Goal: Entertainment & Leisure: Browse casually

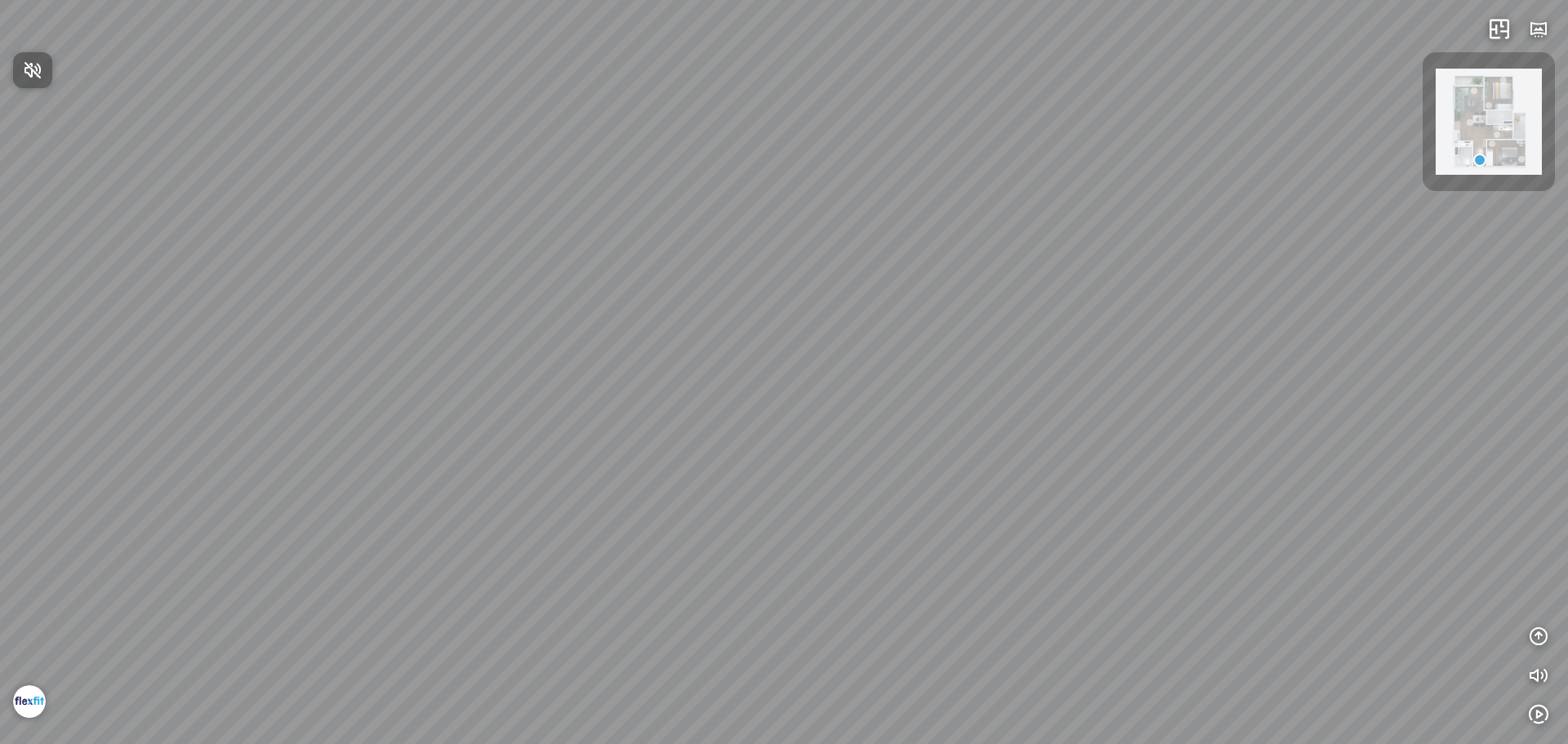
drag, startPoint x: 755, startPoint y: 453, endPoint x: 809, endPoint y: 304, distance: 158.5
click at [824, 299] on div at bounding box center [784, 372] width 1568 height 744
click at [548, 648] on div at bounding box center [784, 372] width 1568 height 744
drag, startPoint x: 983, startPoint y: 454, endPoint x: 913, endPoint y: 323, distance: 148.5
click at [915, 332] on div "Master bedroom Bedroom" at bounding box center [784, 372] width 1568 height 744
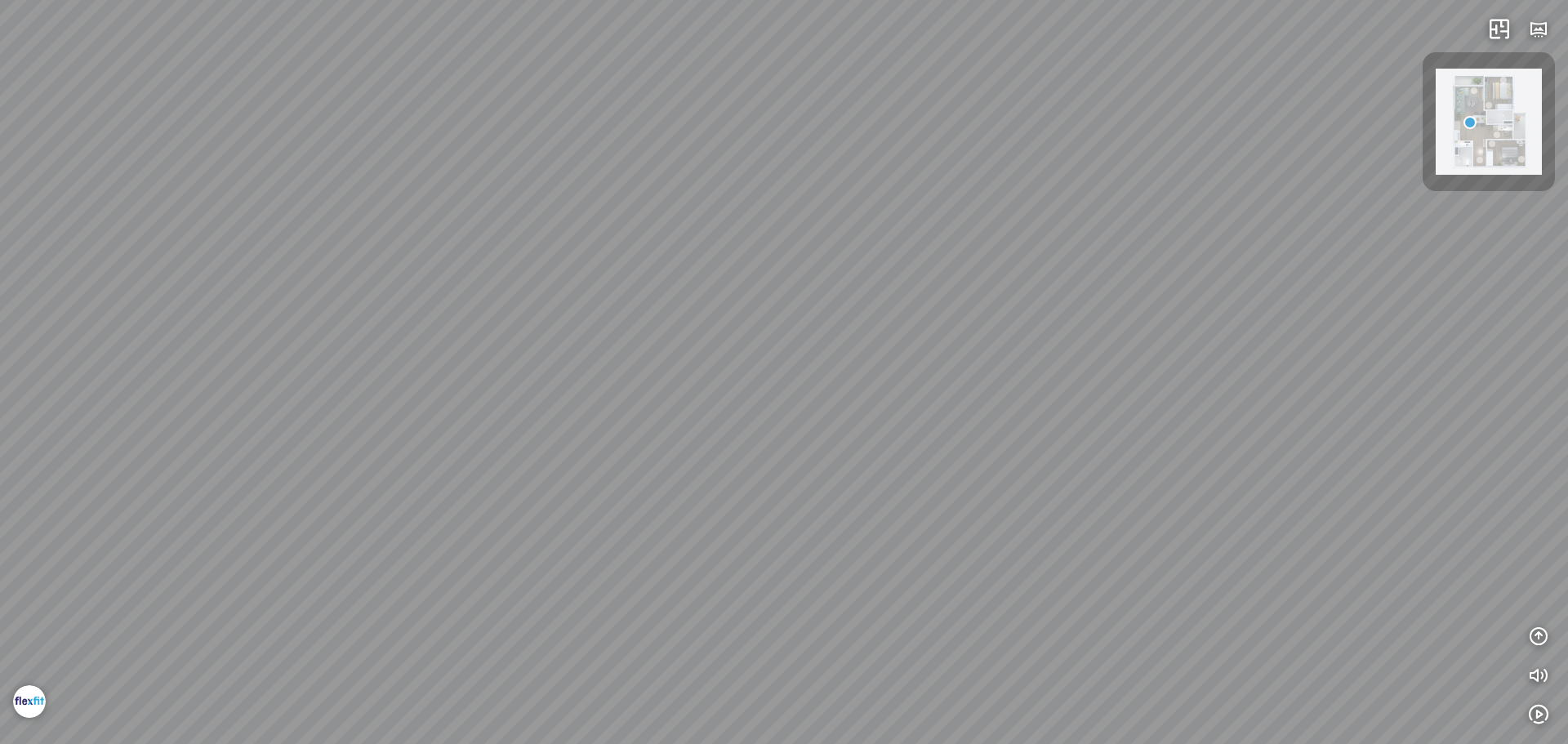
drag, startPoint x: 881, startPoint y: 360, endPoint x: 603, endPoint y: 334, distance: 279.2
click at [641, 337] on div "Master bedroom Bedroom" at bounding box center [784, 372] width 1568 height 744
drag, startPoint x: 596, startPoint y: 292, endPoint x: 585, endPoint y: 397, distance: 105.6
click at [594, 395] on div "Master bedroom Bedroom" at bounding box center [784, 372] width 1568 height 744
drag, startPoint x: 902, startPoint y: 390, endPoint x: 568, endPoint y: 403, distance: 334.3
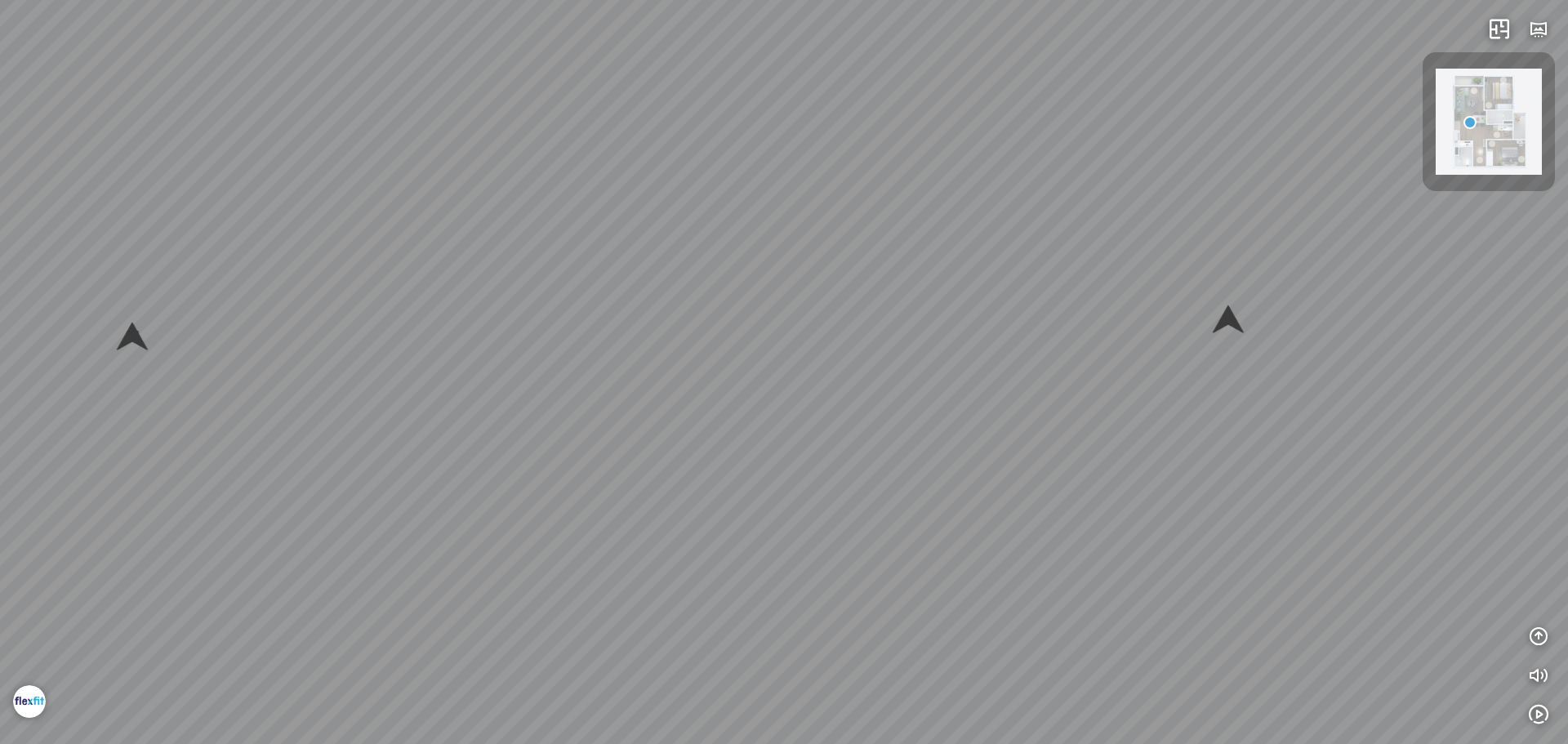
click at [612, 405] on div "Master bedroom Bedroom" at bounding box center [784, 372] width 1568 height 744
drag, startPoint x: 648, startPoint y: 422, endPoint x: 663, endPoint y: 463, distance: 43.7
click at [663, 463] on div "Master bedroom Bedroom" at bounding box center [784, 372] width 1568 height 744
click at [984, 378] on div "Master bedroom Bedroom" at bounding box center [784, 372] width 1568 height 744
drag, startPoint x: 841, startPoint y: 378, endPoint x: 826, endPoint y: 415, distance: 39.9
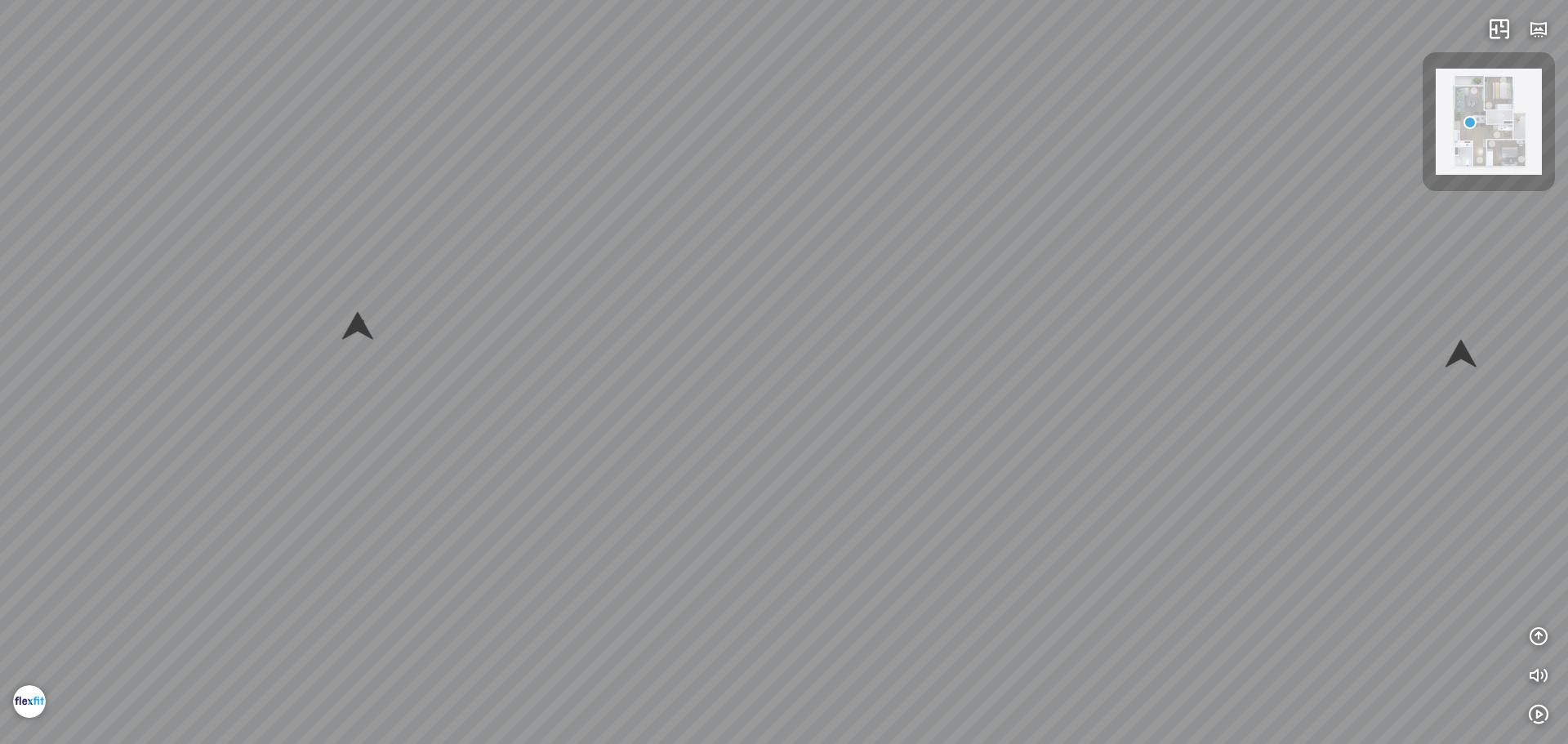
click at [826, 415] on div "Master bedroom Bedroom" at bounding box center [784, 372] width 1568 height 744
drag, startPoint x: 554, startPoint y: 408, endPoint x: 942, endPoint y: 265, distance: 413.5
click at [882, 300] on div "Master bedroom Bedroom" at bounding box center [784, 372] width 1568 height 744
drag, startPoint x: 852, startPoint y: 246, endPoint x: 1109, endPoint y: 331, distance: 270.7
click at [1093, 328] on div "Master bedroom Bedroom" at bounding box center [784, 372] width 1568 height 744
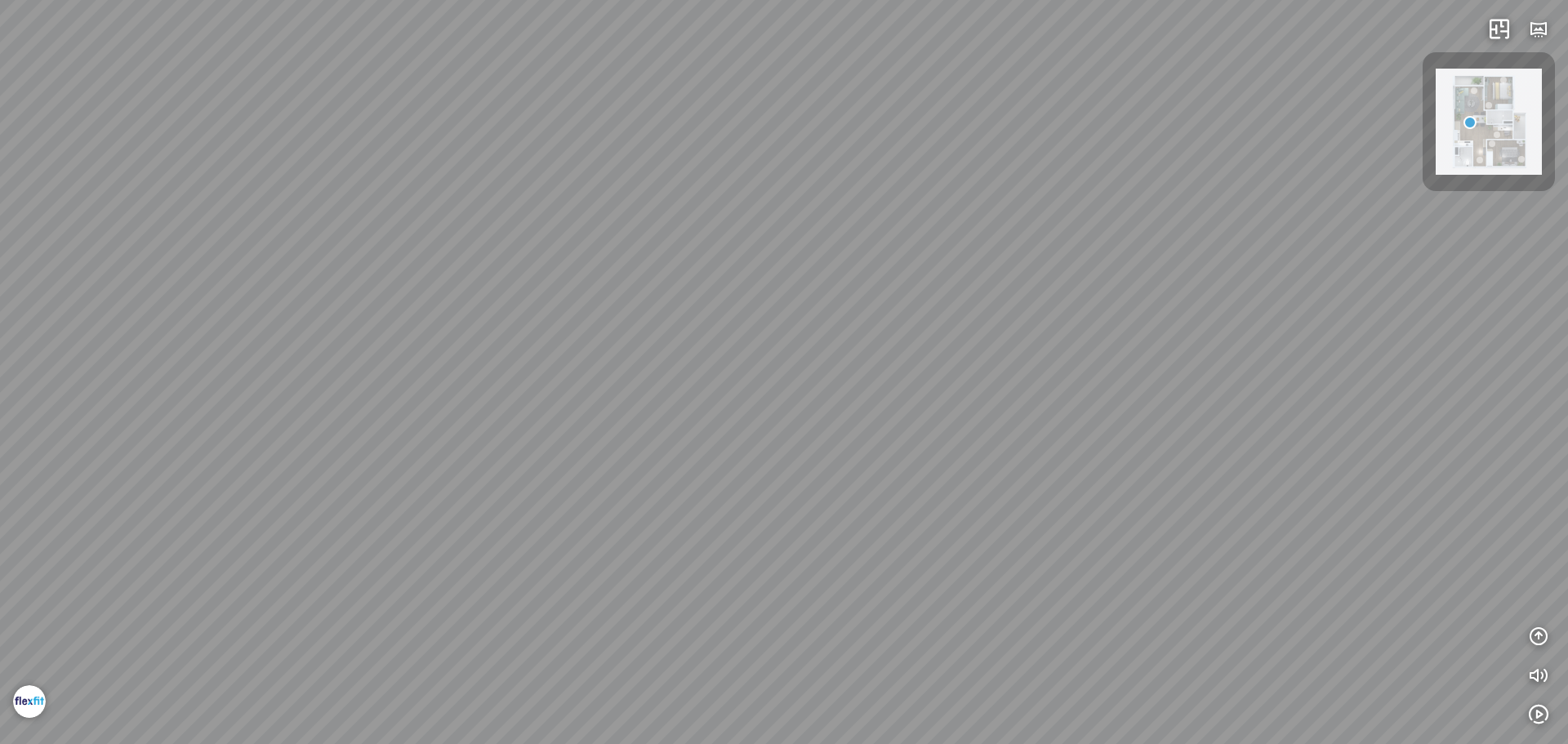
drag, startPoint x: 921, startPoint y: 360, endPoint x: 1172, endPoint y: 366, distance: 251.1
click at [1172, 366] on div "Master bedroom Bedroom" at bounding box center [784, 372] width 1568 height 744
drag, startPoint x: 1164, startPoint y: 360, endPoint x: 1141, endPoint y: 499, distance: 140.9
click at [1158, 493] on div "Master bedroom Bedroom" at bounding box center [784, 372] width 1568 height 744
drag, startPoint x: 934, startPoint y: 499, endPoint x: 1016, endPoint y: 191, distance: 318.7
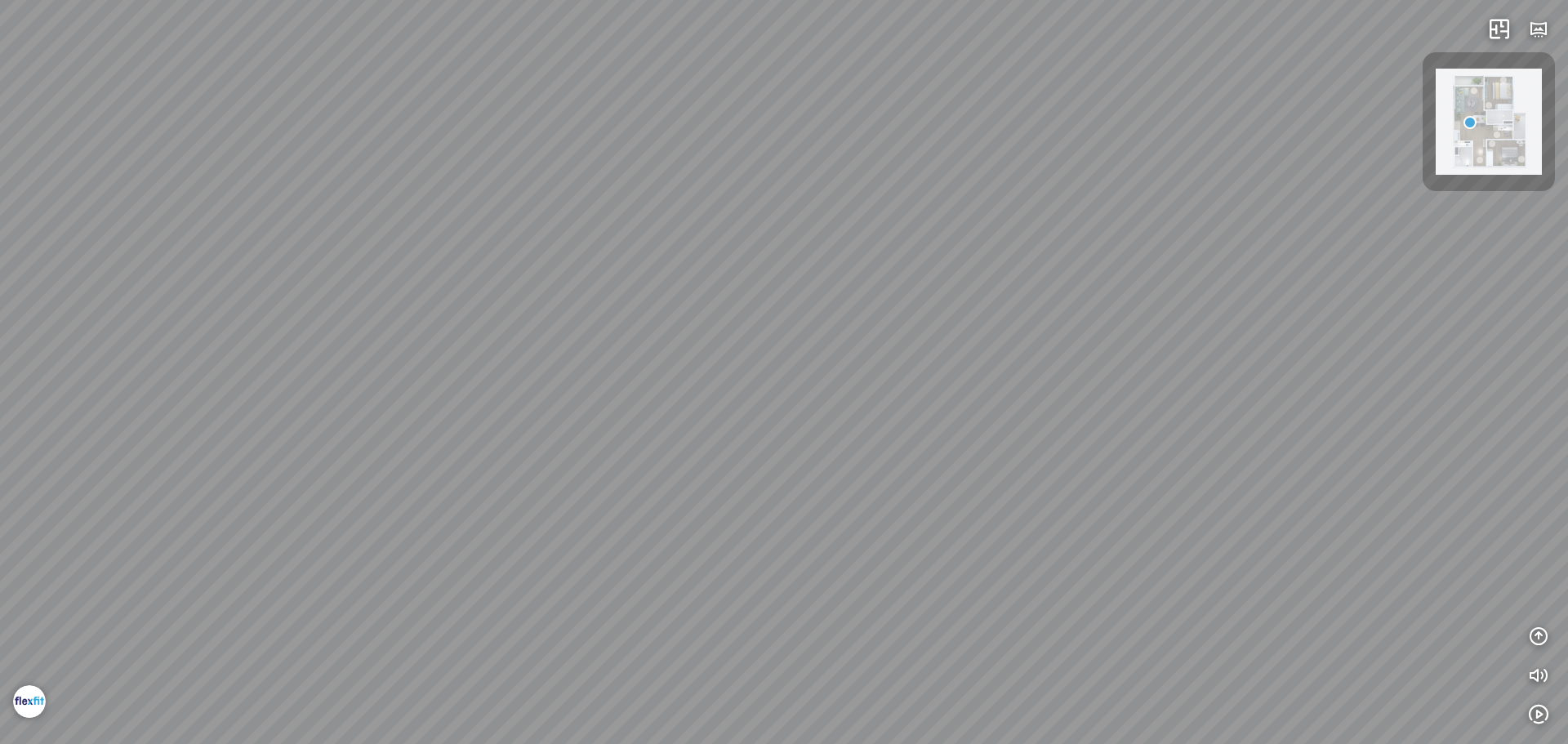
click at [1014, 234] on div "Master bedroom Bedroom" at bounding box center [784, 372] width 1568 height 744
drag, startPoint x: 1000, startPoint y: 242, endPoint x: 1234, endPoint y: 210, distance: 236.2
click at [1204, 211] on div "Master bedroom Bedroom" at bounding box center [784, 372] width 1568 height 744
drag, startPoint x: 930, startPoint y: 145, endPoint x: 983, endPoint y: 385, distance: 245.8
click at [983, 385] on div "Master bedroom Bedroom" at bounding box center [784, 372] width 1568 height 744
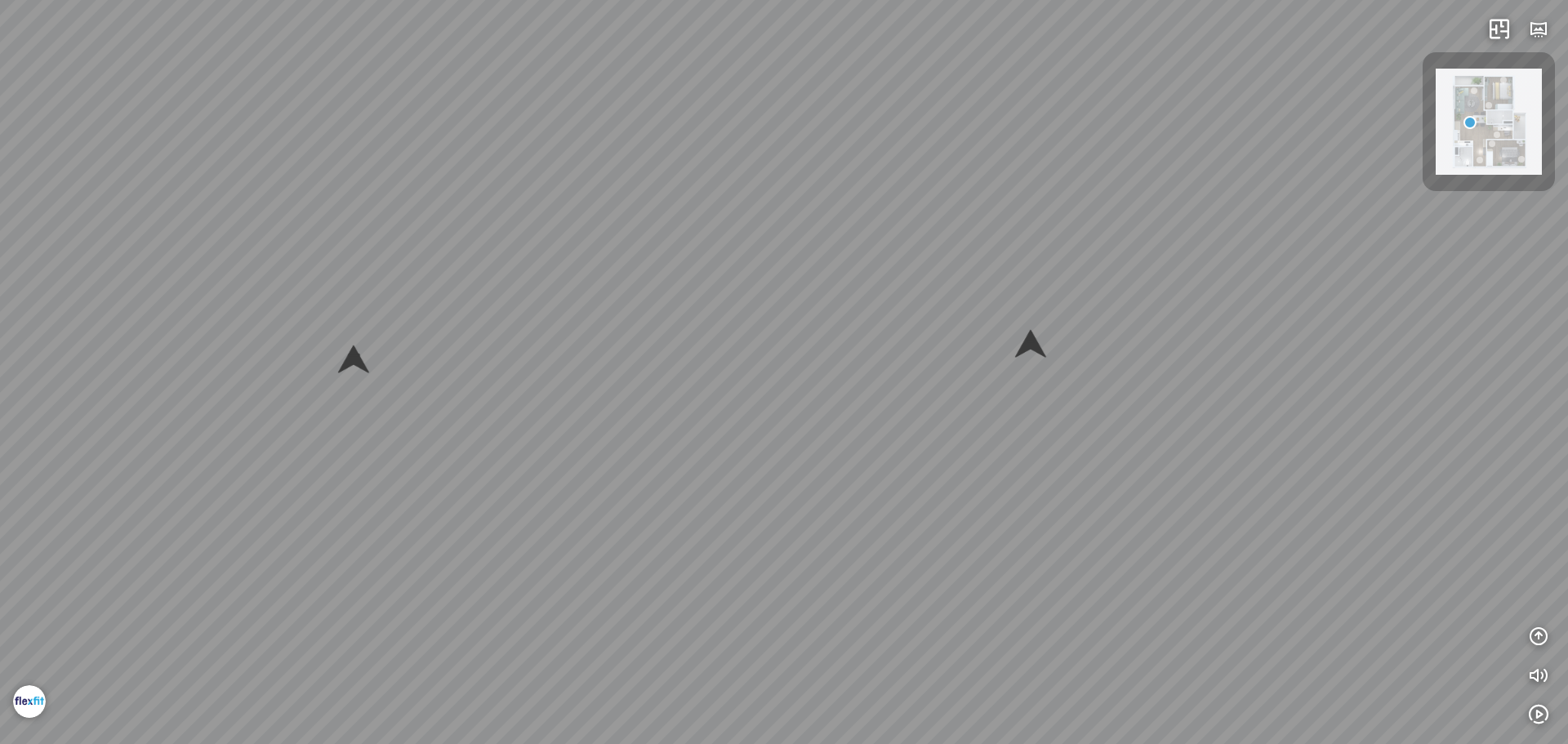
drag, startPoint x: 1128, startPoint y: 343, endPoint x: 1221, endPoint y: 348, distance: 93.1
click at [1221, 348] on div "Master bedroom Bedroom" at bounding box center [784, 372] width 1568 height 744
drag, startPoint x: 872, startPoint y: 332, endPoint x: 882, endPoint y: 351, distance: 21.5
click at [882, 351] on div "Master bedroom Bedroom" at bounding box center [784, 372] width 1568 height 744
click at [741, 384] on div at bounding box center [743, 382] width 41 height 41
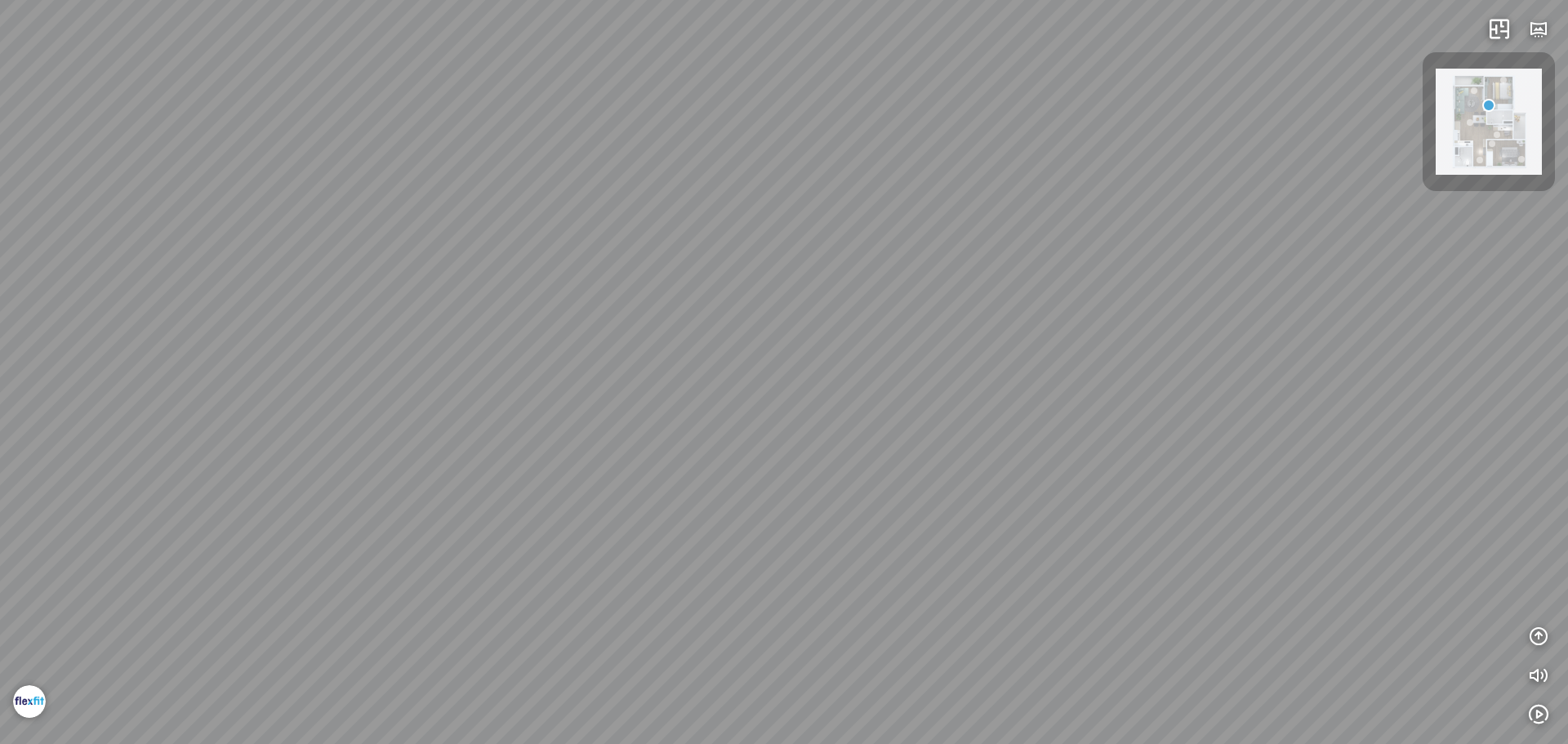
drag, startPoint x: 896, startPoint y: 492, endPoint x: 854, endPoint y: 180, distance: 314.8
click at [859, 200] on div at bounding box center [784, 372] width 1568 height 744
drag, startPoint x: 900, startPoint y: 151, endPoint x: 909, endPoint y: 84, distance: 67.6
click at [919, 92] on div "Kitchen & Livingroom" at bounding box center [784, 372] width 1568 height 744
drag, startPoint x: 919, startPoint y: 259, endPoint x: 918, endPoint y: 426, distance: 167.0
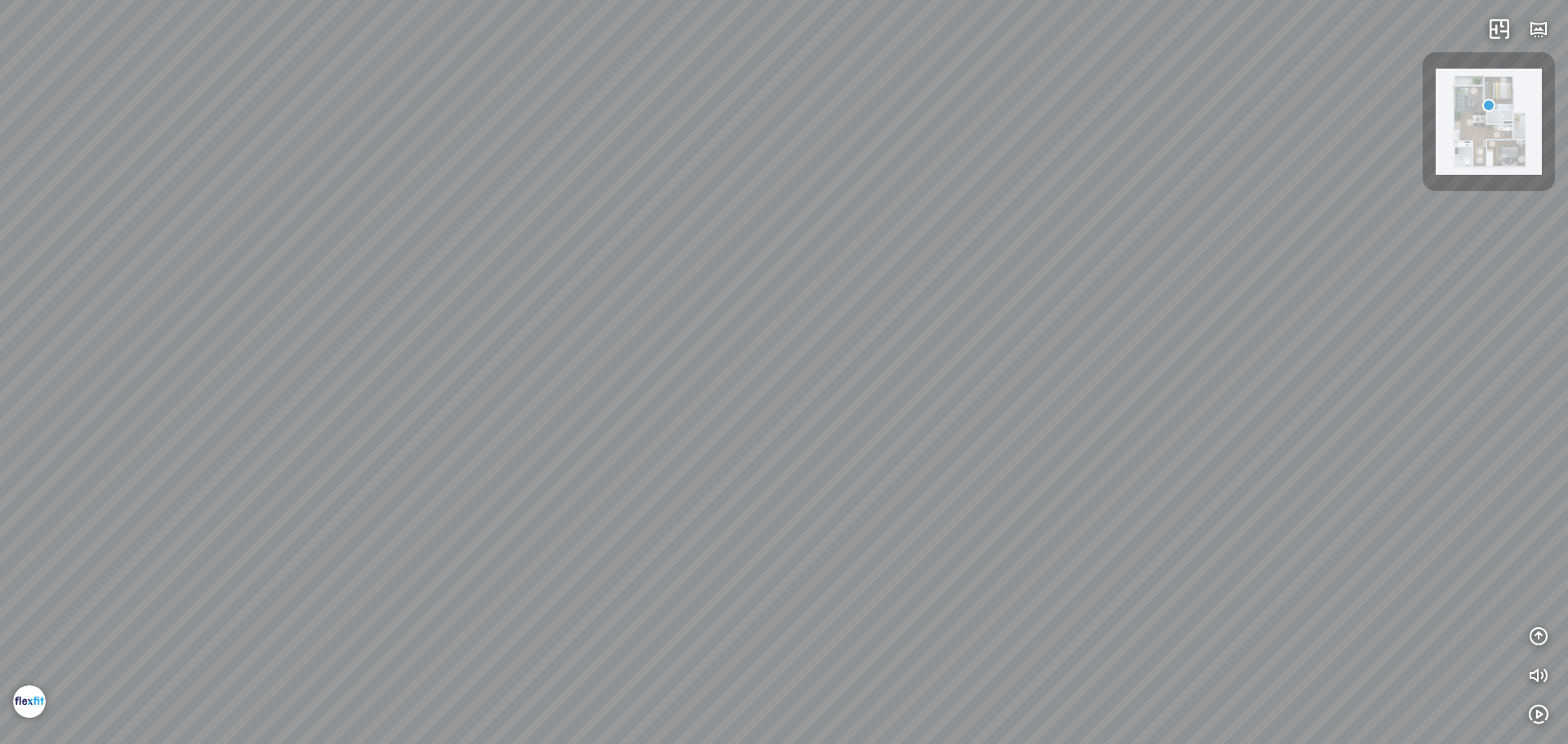
click at [944, 414] on div "Kitchen & Livingroom" at bounding box center [784, 372] width 1568 height 744
drag, startPoint x: 1039, startPoint y: 381, endPoint x: 1013, endPoint y: 422, distance: 48.5
click at [1013, 422] on div "Kitchen & Livingroom" at bounding box center [784, 372] width 1568 height 744
drag, startPoint x: 1104, startPoint y: 439, endPoint x: 1027, endPoint y: 498, distance: 97.0
click at [1029, 501] on div "Kitchen & Livingroom" at bounding box center [784, 372] width 1568 height 744
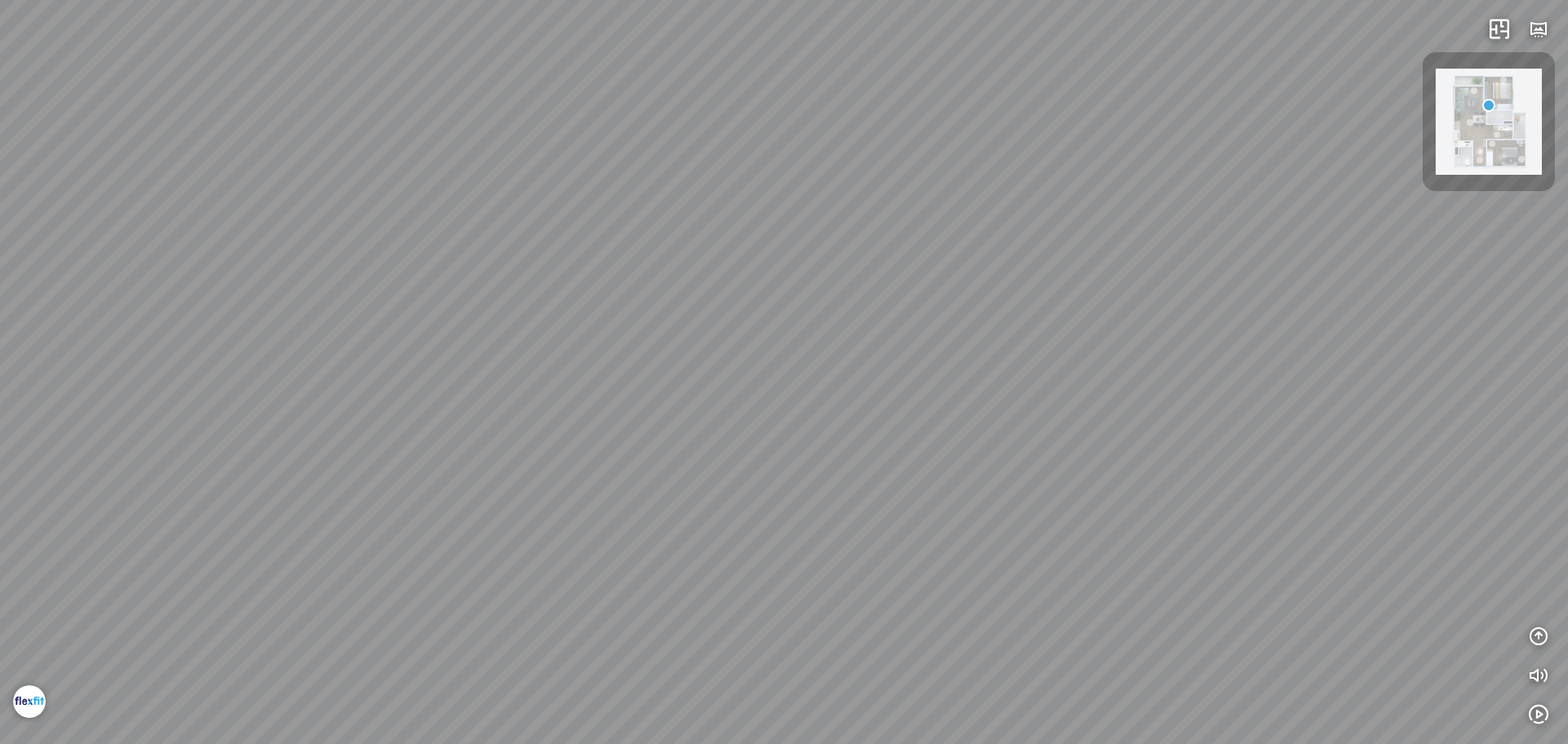
drag, startPoint x: 1215, startPoint y: 473, endPoint x: 1026, endPoint y: 468, distance: 189.1
click at [1076, 474] on div "Kitchen & Livingroom" at bounding box center [784, 372] width 1568 height 744
drag, startPoint x: 1072, startPoint y: 544, endPoint x: 1066, endPoint y: 553, distance: 10.8
click at [1061, 568] on div "Kitchen & Livingroom" at bounding box center [784, 372] width 1568 height 744
drag, startPoint x: 1200, startPoint y: 565, endPoint x: 1108, endPoint y: 566, distance: 92.0
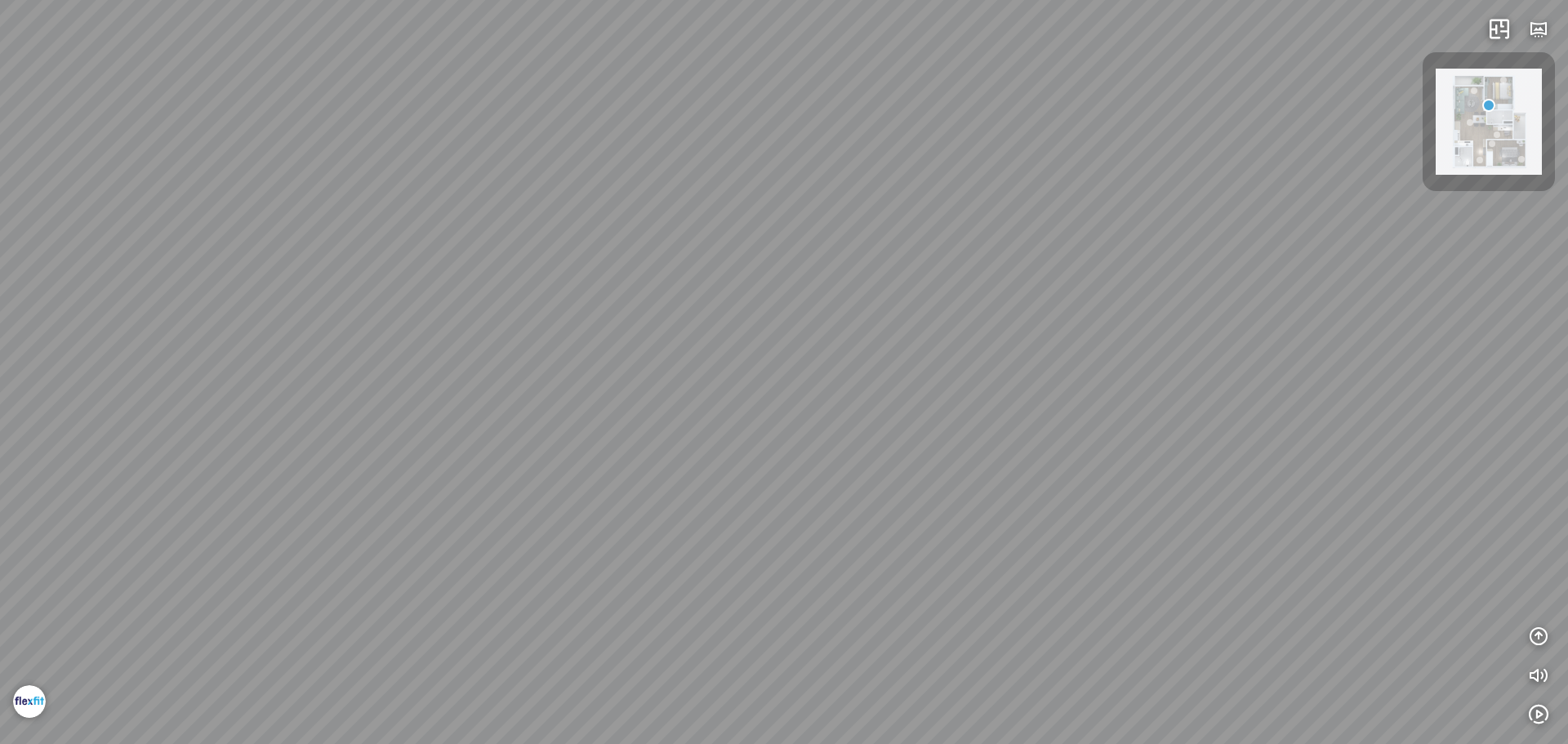
click at [1127, 577] on div "Kitchen & Livingroom" at bounding box center [784, 372] width 1568 height 744
drag, startPoint x: 1022, startPoint y: 590, endPoint x: 1018, endPoint y: 289, distance: 301.0
click at [1018, 307] on div "Kitchen & Livingroom" at bounding box center [784, 372] width 1568 height 744
drag, startPoint x: 906, startPoint y: 354, endPoint x: 996, endPoint y: 102, distance: 267.6
click at [994, 113] on div "Kitchen & Livingroom" at bounding box center [784, 372] width 1568 height 744
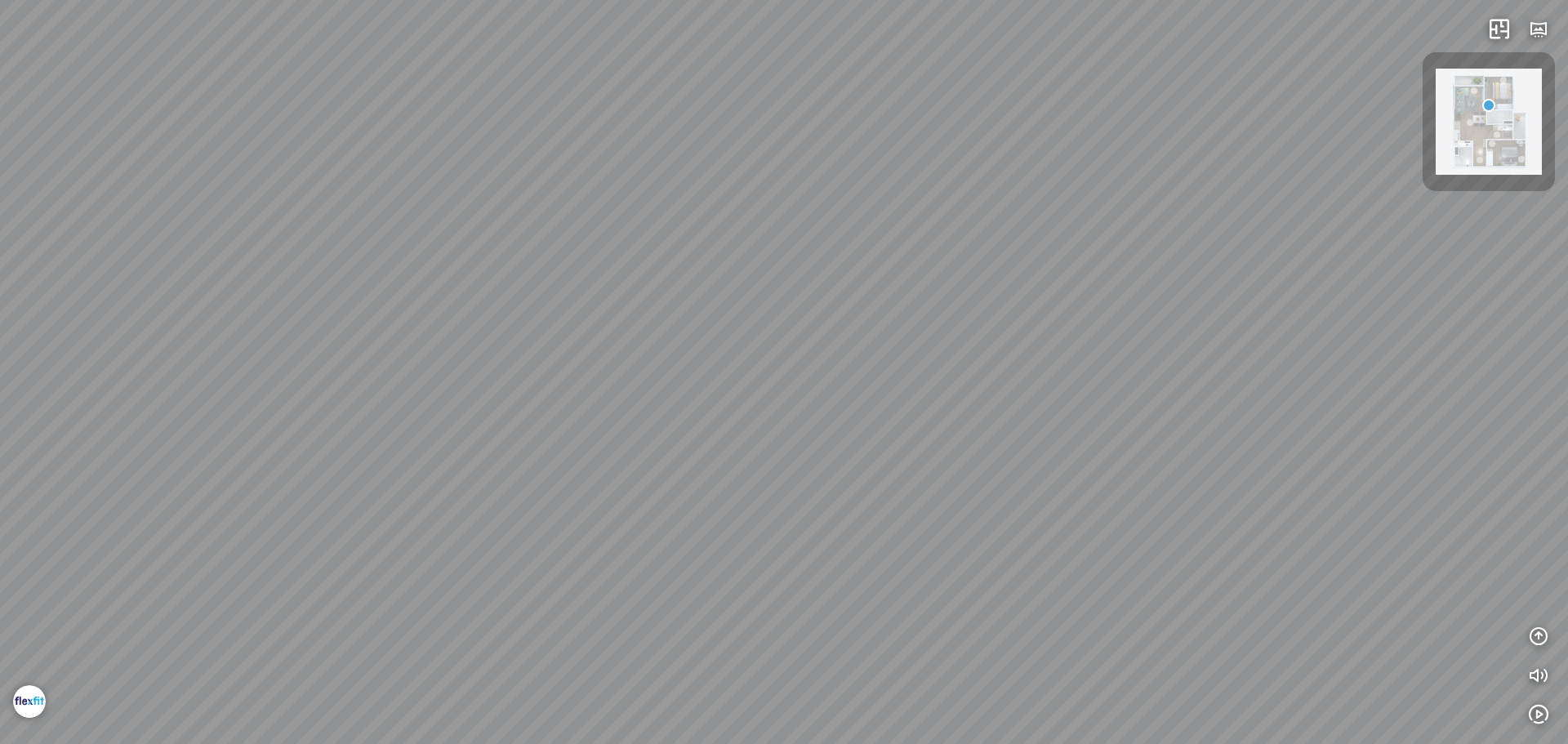
drag, startPoint x: 918, startPoint y: 146, endPoint x: 1540, endPoint y: 80, distance: 625.5
click at [1321, 81] on div "Kitchen & Livingroom" at bounding box center [784, 372] width 1568 height 744
drag, startPoint x: 940, startPoint y: 109, endPoint x: 1155, endPoint y: 344, distance: 318.5
click at [1166, 354] on div "Kitchen & Livingroom" at bounding box center [784, 372] width 1568 height 744
drag, startPoint x: 1023, startPoint y: 318, endPoint x: 1279, endPoint y: 318, distance: 256.0
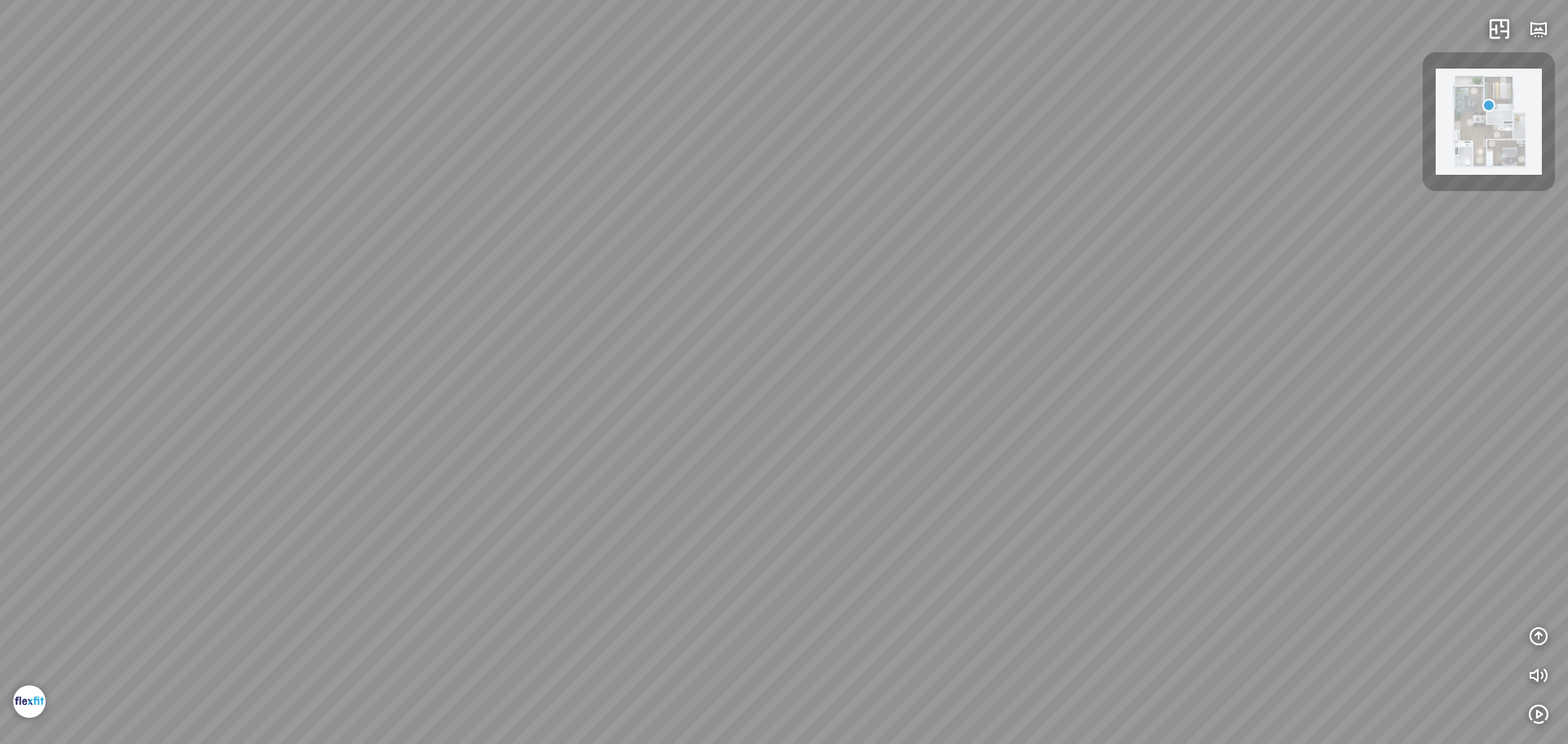
click at [1279, 318] on div "Kitchen & Livingroom" at bounding box center [784, 372] width 1568 height 744
drag, startPoint x: 873, startPoint y: 205, endPoint x: 931, endPoint y: 373, distance: 177.7
click at [931, 373] on div "Kitchen & Livingroom" at bounding box center [784, 372] width 1568 height 744
drag
click at [783, 145] on div "Kitchen & Livingroom" at bounding box center [784, 372] width 1568 height 744
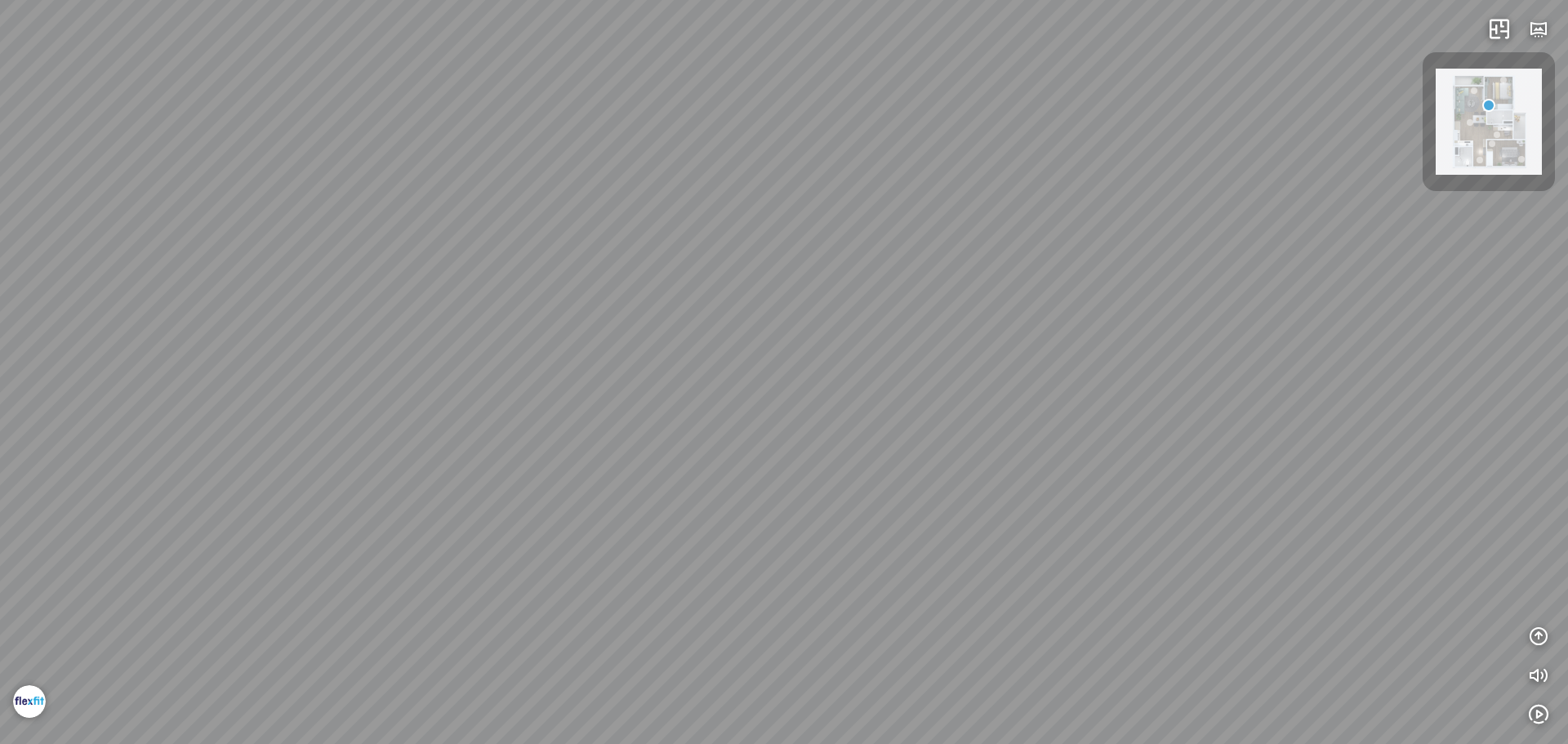
click at [788, 120] on div "Kitchen & Livingroom" at bounding box center [784, 372] width 1568 height 744
click at [1185, 224] on div "Kitchen & Livingroom" at bounding box center [784, 372] width 1568 height 744
click at [1052, 259] on div "Kitchen & Livingroom" at bounding box center [784, 372] width 1568 height 744
click at [726, 153] on div "Kitchen & Livingroom" at bounding box center [784, 372] width 1568 height 744
click at [744, 71] on div "Kitchen & Livingroom" at bounding box center [784, 372] width 1568 height 744
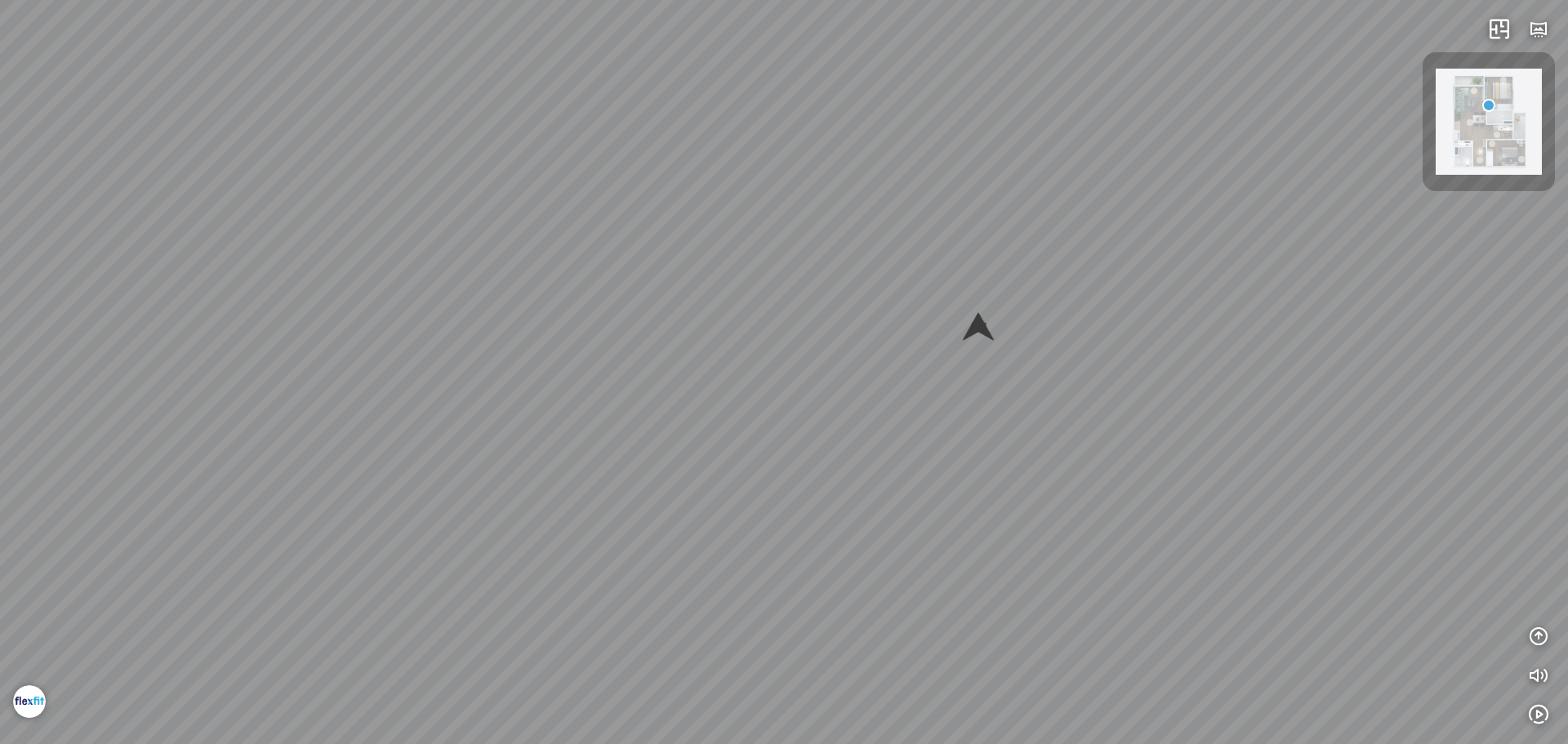
click at [980, 331] on div at bounding box center [978, 327] width 41 height 41
click at [880, 222] on div at bounding box center [784, 372] width 1568 height 744
click at [847, 391] on div "Master bedroom" at bounding box center [784, 372] width 1568 height 744
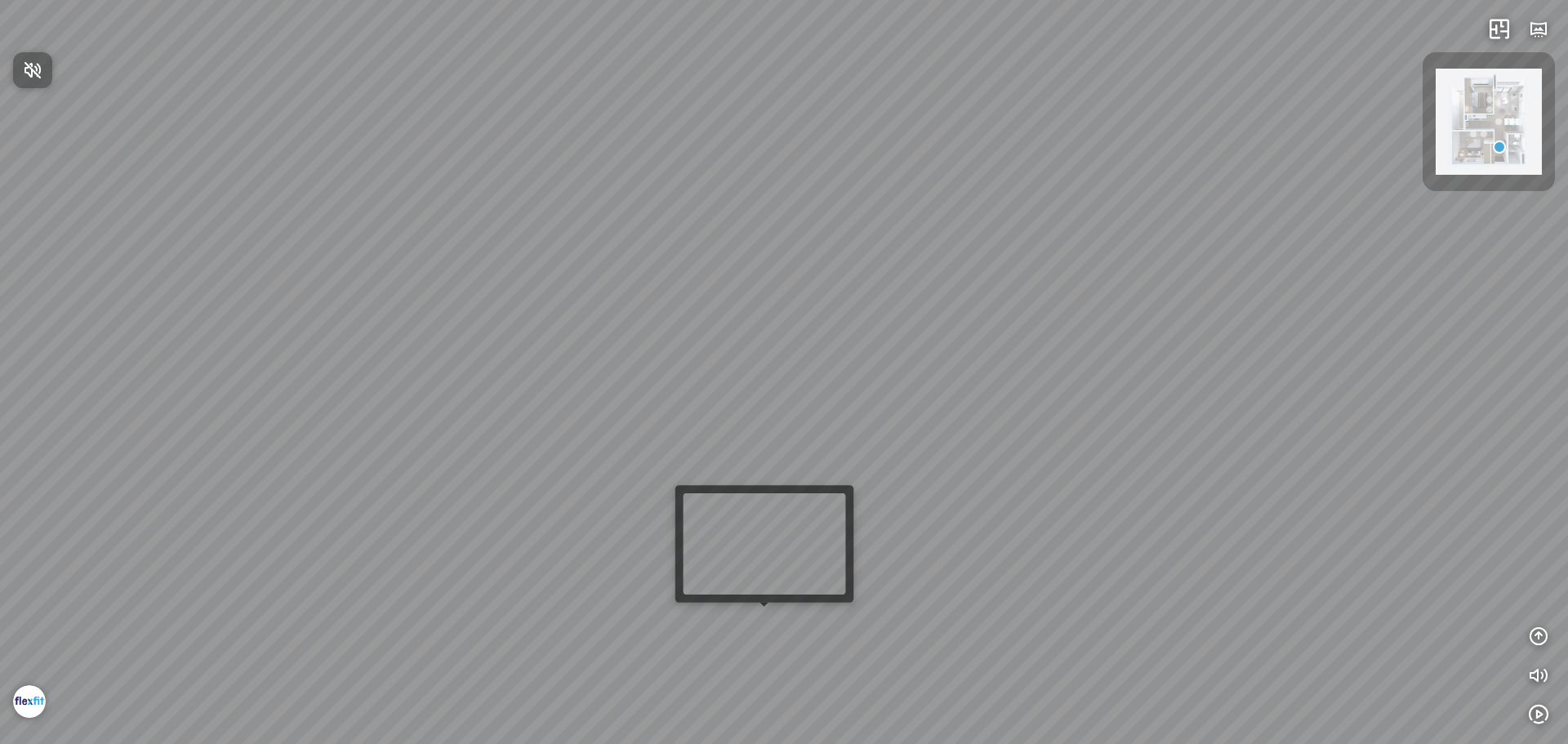
click at [762, 622] on div at bounding box center [784, 372] width 1568 height 744
click at [763, 613] on div at bounding box center [784, 372] width 1568 height 744
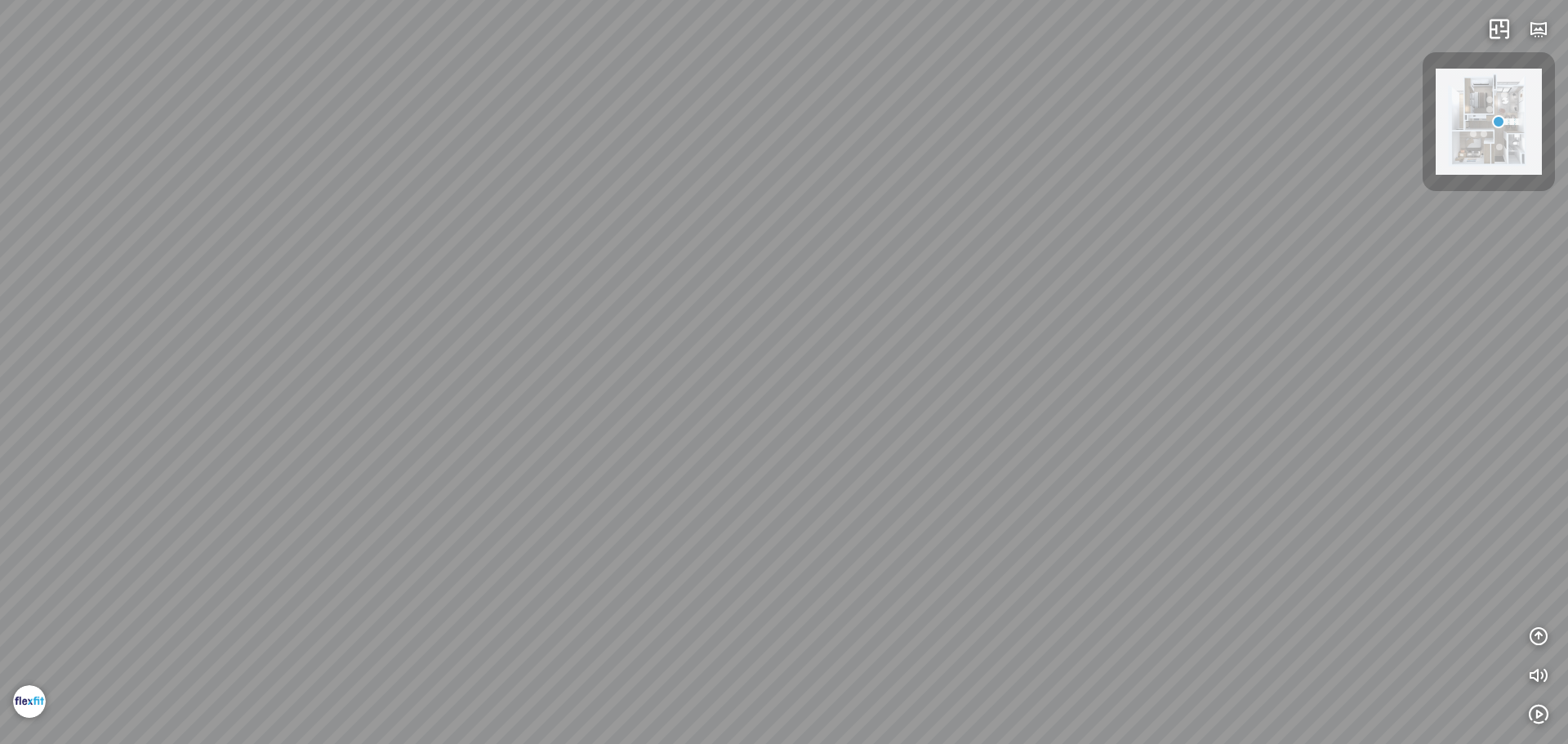
drag, startPoint x: 1144, startPoint y: 545, endPoint x: 1006, endPoint y: 356, distance: 234.0
click at [1012, 365] on div at bounding box center [784, 372] width 1568 height 744
drag, startPoint x: 945, startPoint y: 425, endPoint x: 827, endPoint y: 448, distance: 120.2
click at [818, 461] on div at bounding box center [784, 372] width 1568 height 744
drag, startPoint x: 1034, startPoint y: 420, endPoint x: 735, endPoint y: 462, distance: 301.9
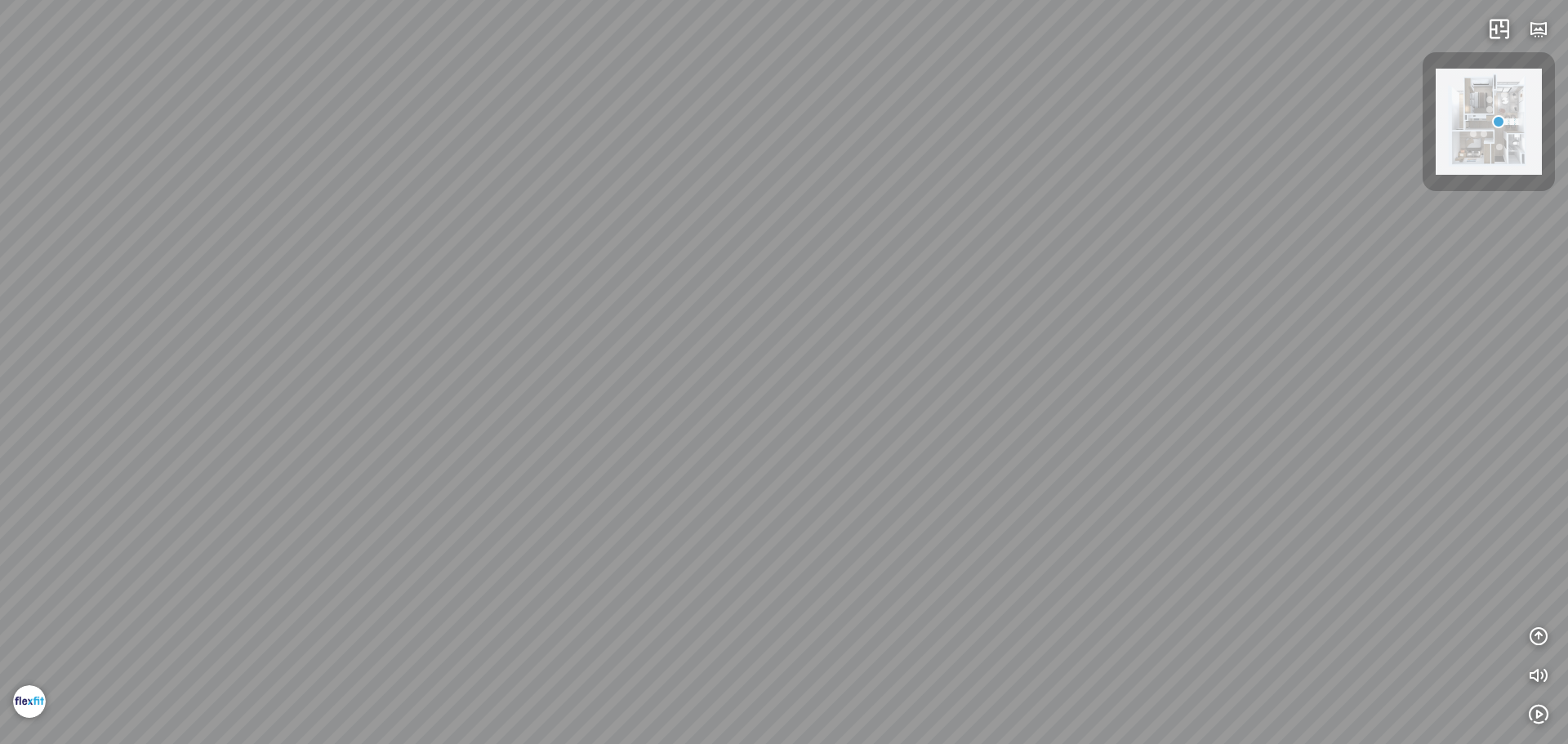
click at [828, 467] on div at bounding box center [784, 372] width 1568 height 744
drag, startPoint x: 1018, startPoint y: 590, endPoint x: 1008, endPoint y: 634, distance: 45.1
click at [999, 637] on div at bounding box center [784, 372] width 1568 height 744
drag, startPoint x: 1042, startPoint y: 590, endPoint x: 484, endPoint y: 173, distance: 696.6
click at [775, 383] on div at bounding box center [784, 372] width 1568 height 744
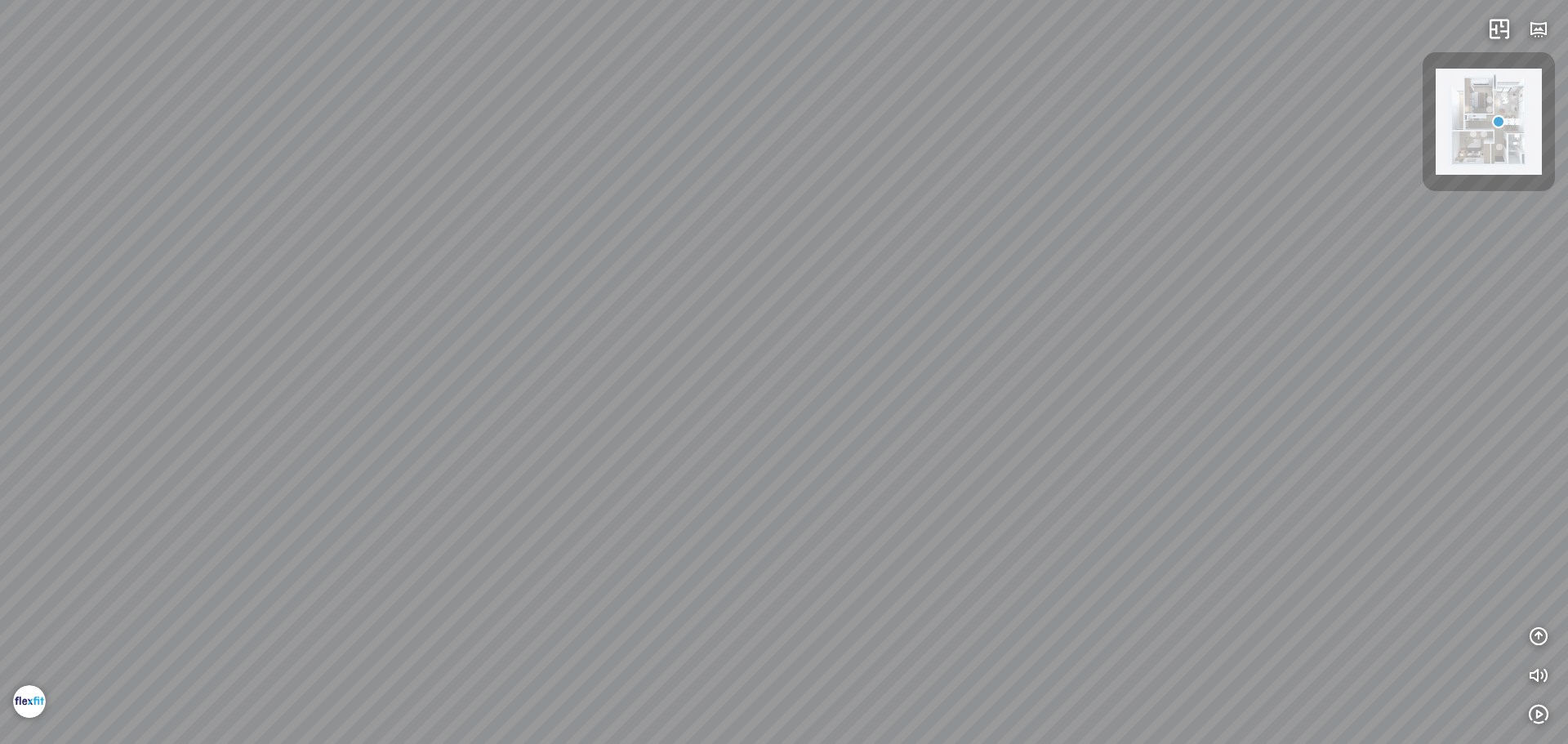
drag, startPoint x: 1054, startPoint y: 151, endPoint x: 640, endPoint y: 111, distance: 415.9
click at [681, 120] on div at bounding box center [784, 372] width 1568 height 744
drag, startPoint x: 726, startPoint y: 101, endPoint x: 209, endPoint y: 68, distance: 518.1
click at [367, 107] on div at bounding box center [784, 372] width 1568 height 744
drag, startPoint x: 751, startPoint y: 134, endPoint x: 661, endPoint y: 181, distance: 101.5
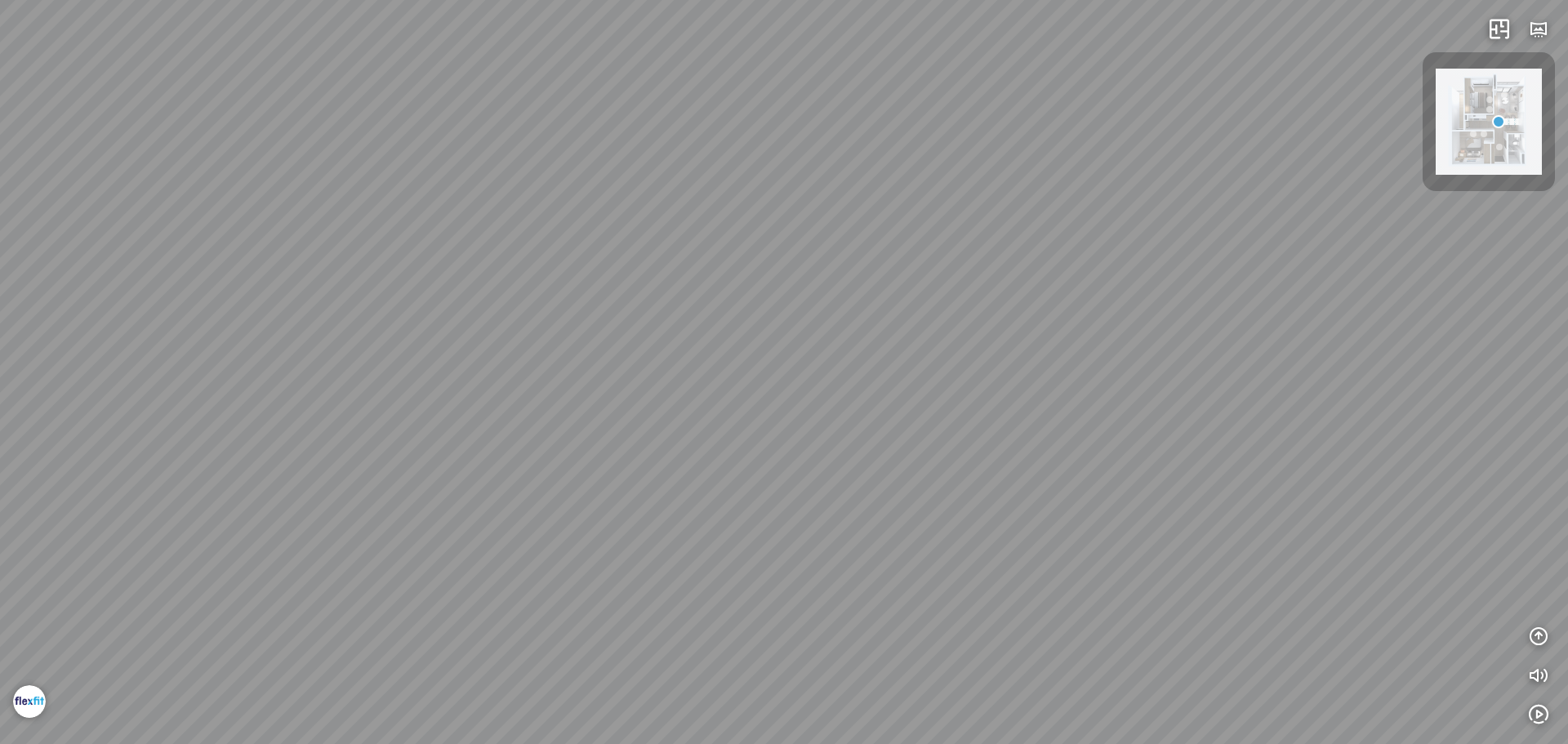
click at [670, 177] on div at bounding box center [784, 372] width 1568 height 744
drag, startPoint x: 966, startPoint y: 199, endPoint x: 958, endPoint y: 274, distance: 75.4
click at [971, 216] on div at bounding box center [784, 372] width 1568 height 744
drag, startPoint x: 856, startPoint y: 436, endPoint x: 856, endPoint y: 297, distance: 139.0
click at [856, 310] on div at bounding box center [784, 372] width 1568 height 744
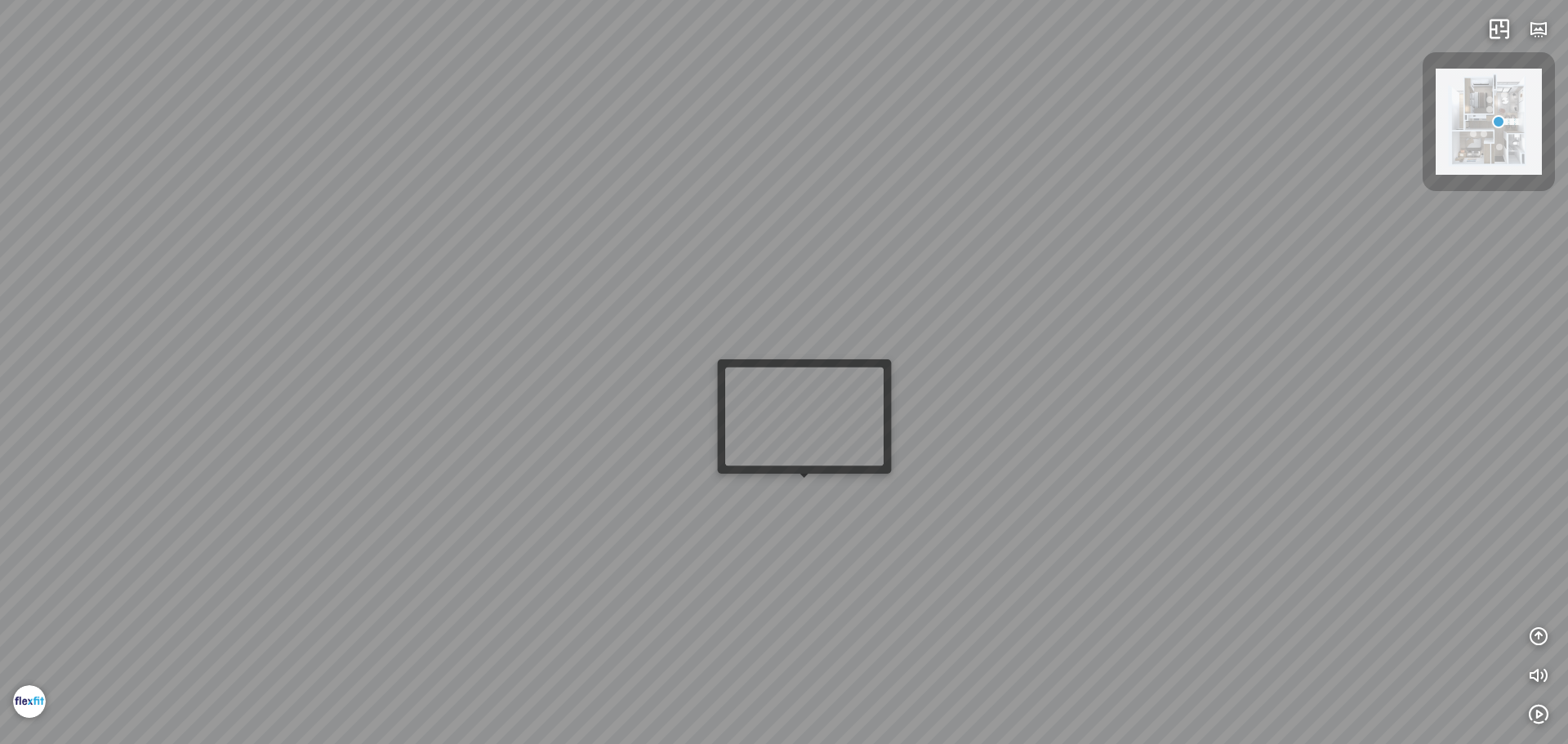
click at [807, 493] on div at bounding box center [784, 372] width 1568 height 744
drag, startPoint x: 827, startPoint y: 481, endPoint x: 842, endPoint y: 386, distance: 96.2
click at [841, 400] on div at bounding box center [784, 372] width 1568 height 744
drag, startPoint x: 744, startPoint y: 256, endPoint x: 843, endPoint y: 54, distance: 225.0
click at [840, 60] on div at bounding box center [784, 372] width 1568 height 744
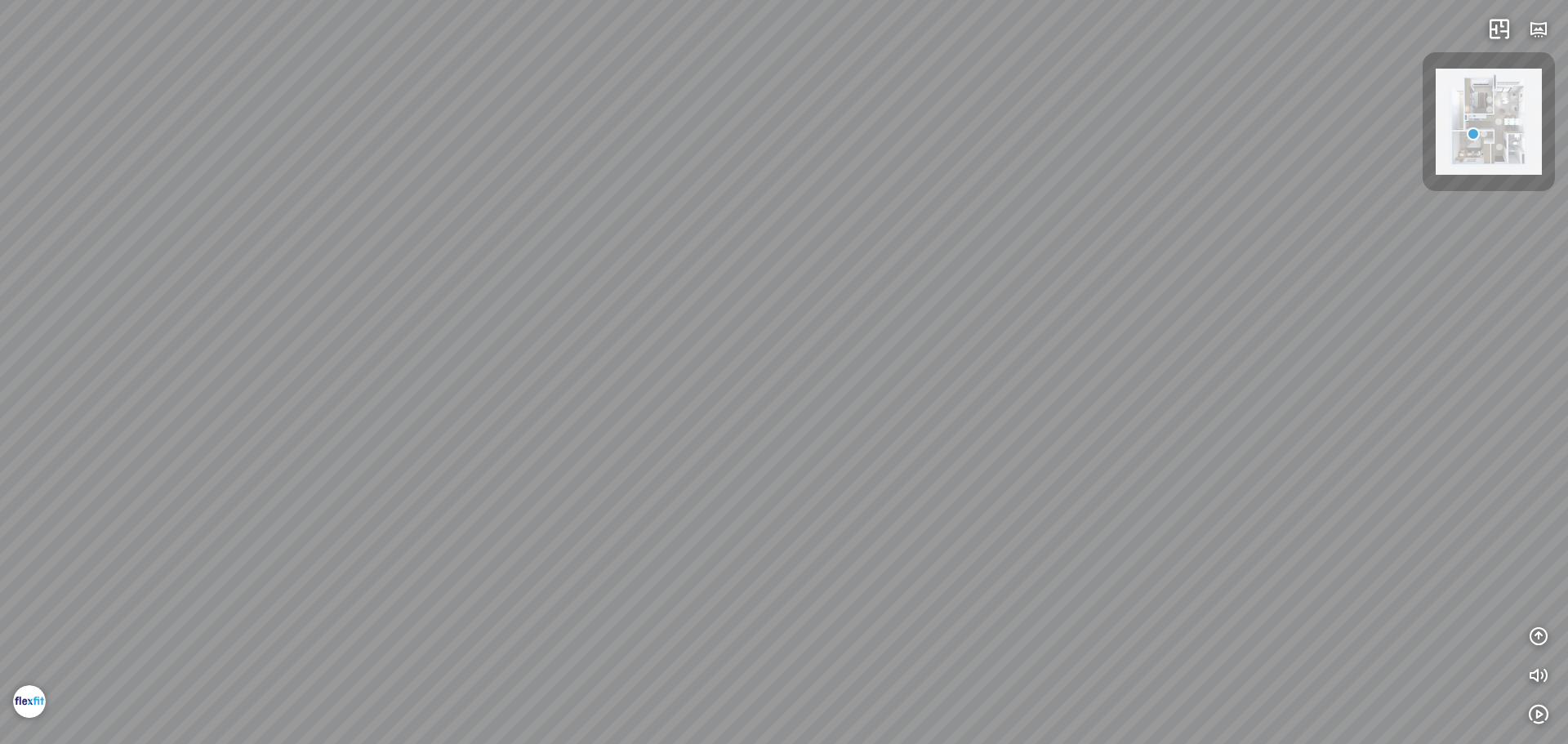
drag, startPoint x: 812, startPoint y: 69, endPoint x: 1021, endPoint y: 322, distance: 328.2
click at [1052, 359] on div at bounding box center [784, 372] width 1568 height 744
drag, startPoint x: 996, startPoint y: 422, endPoint x: 986, endPoint y: 519, distance: 97.5
click at [987, 518] on div at bounding box center [784, 372] width 1568 height 744
drag, startPoint x: 1176, startPoint y: 412, endPoint x: 784, endPoint y: 296, distance: 408.8
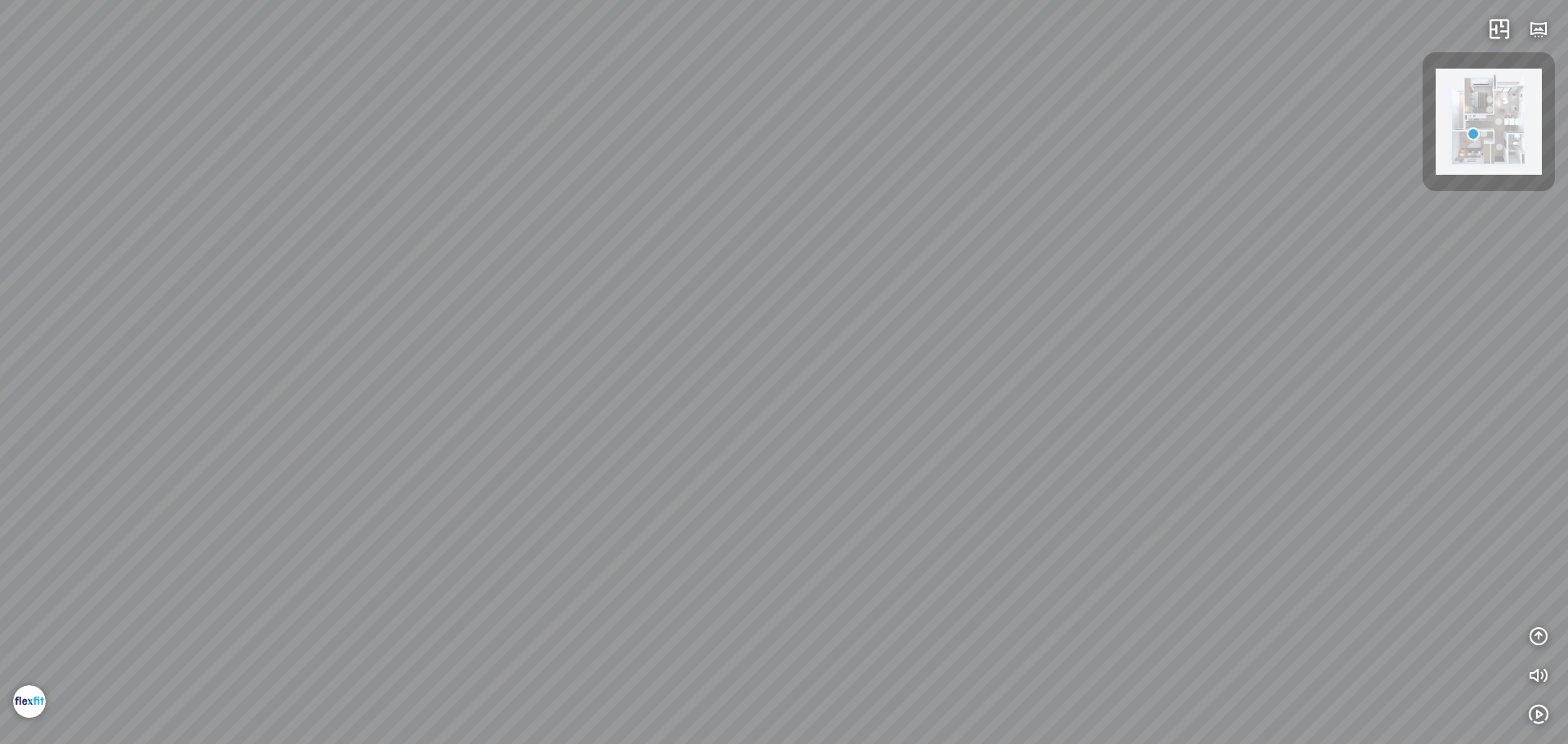
click at [979, 378] on div at bounding box center [784, 372] width 1568 height 744
drag, startPoint x: 976, startPoint y: 423, endPoint x: 822, endPoint y: 237, distance: 241.5
click at [906, 350] on div at bounding box center [784, 372] width 1568 height 744
drag, startPoint x: 888, startPoint y: 246, endPoint x: 851, endPoint y: 288, distance: 56.0
click at [849, 289] on div at bounding box center [784, 372] width 1568 height 744
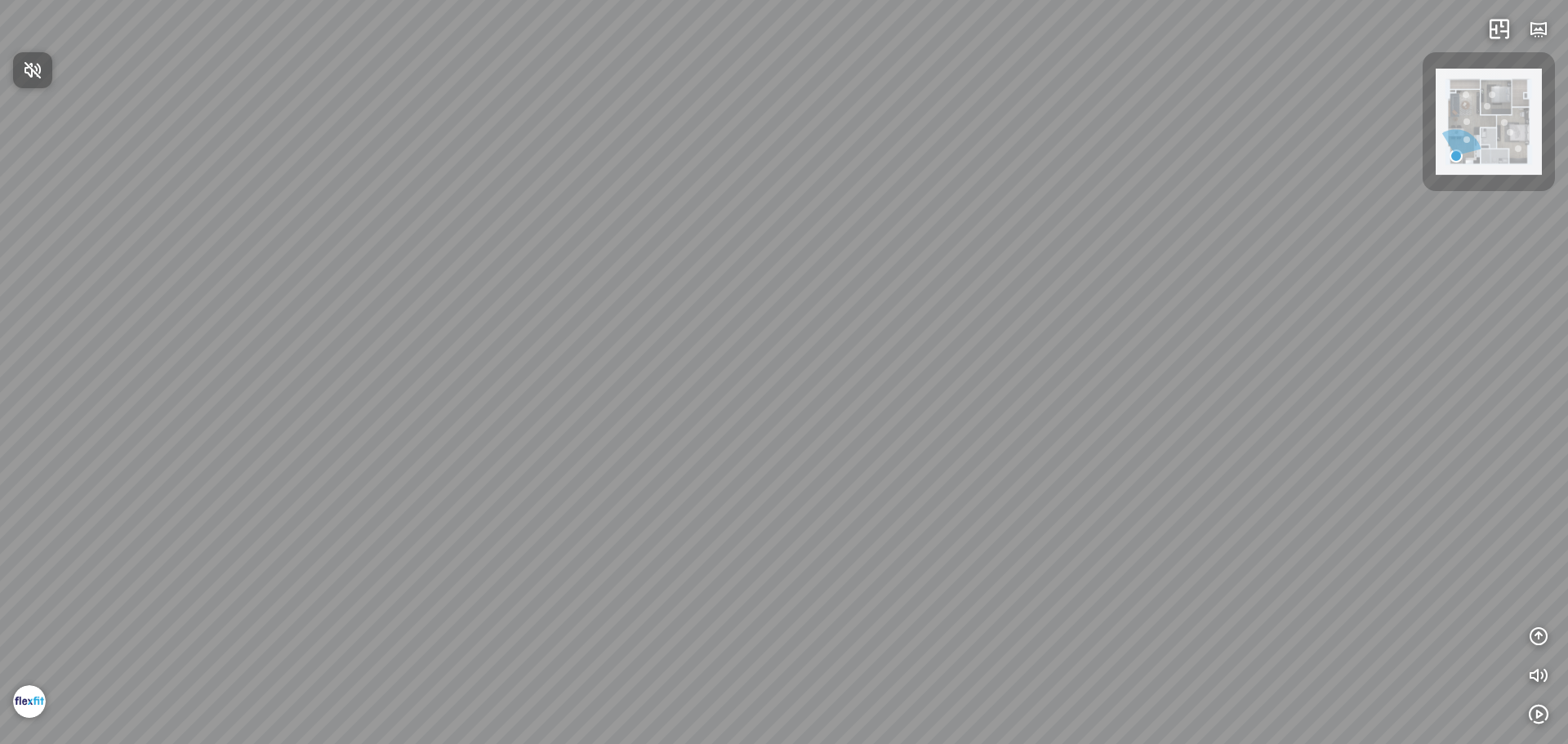
drag, startPoint x: 712, startPoint y: 311, endPoint x: 789, endPoint y: 383, distance: 105.4
click at [785, 376] on div at bounding box center [784, 372] width 1568 height 744
drag, startPoint x: 887, startPoint y: 561, endPoint x: 983, endPoint y: 614, distance: 109.7
click at [981, 616] on div at bounding box center [784, 372] width 1568 height 744
drag, startPoint x: 880, startPoint y: 570, endPoint x: 889, endPoint y: 454, distance: 116.3
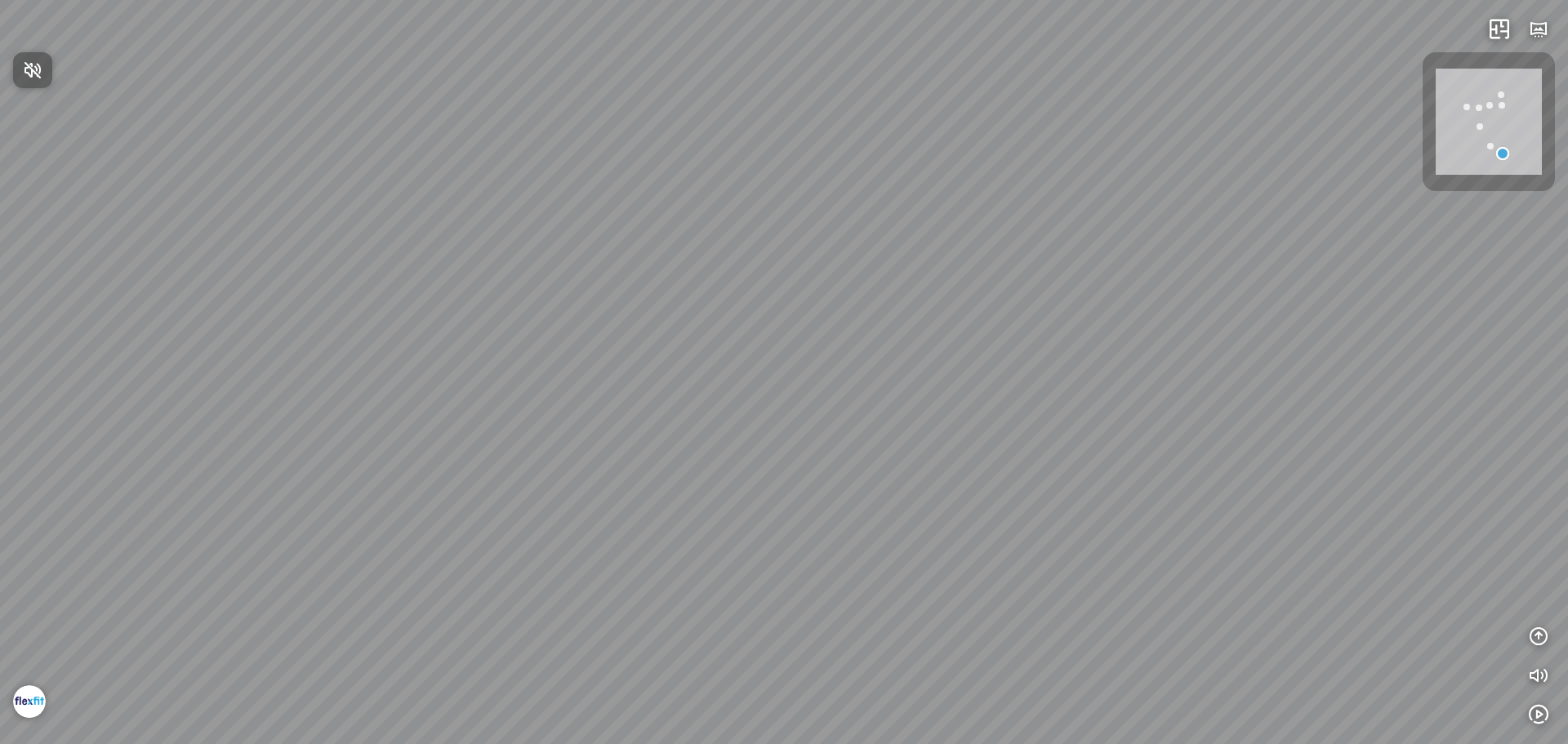
click at [883, 462] on div at bounding box center [784, 372] width 1568 height 744
drag, startPoint x: 803, startPoint y: 300, endPoint x: 668, endPoint y: 219, distance: 157.4
click at [712, 251] on div at bounding box center [784, 372] width 1568 height 744
drag, startPoint x: 784, startPoint y: 189, endPoint x: 738, endPoint y: 324, distance: 142.6
click at [744, 308] on div at bounding box center [784, 372] width 1568 height 744
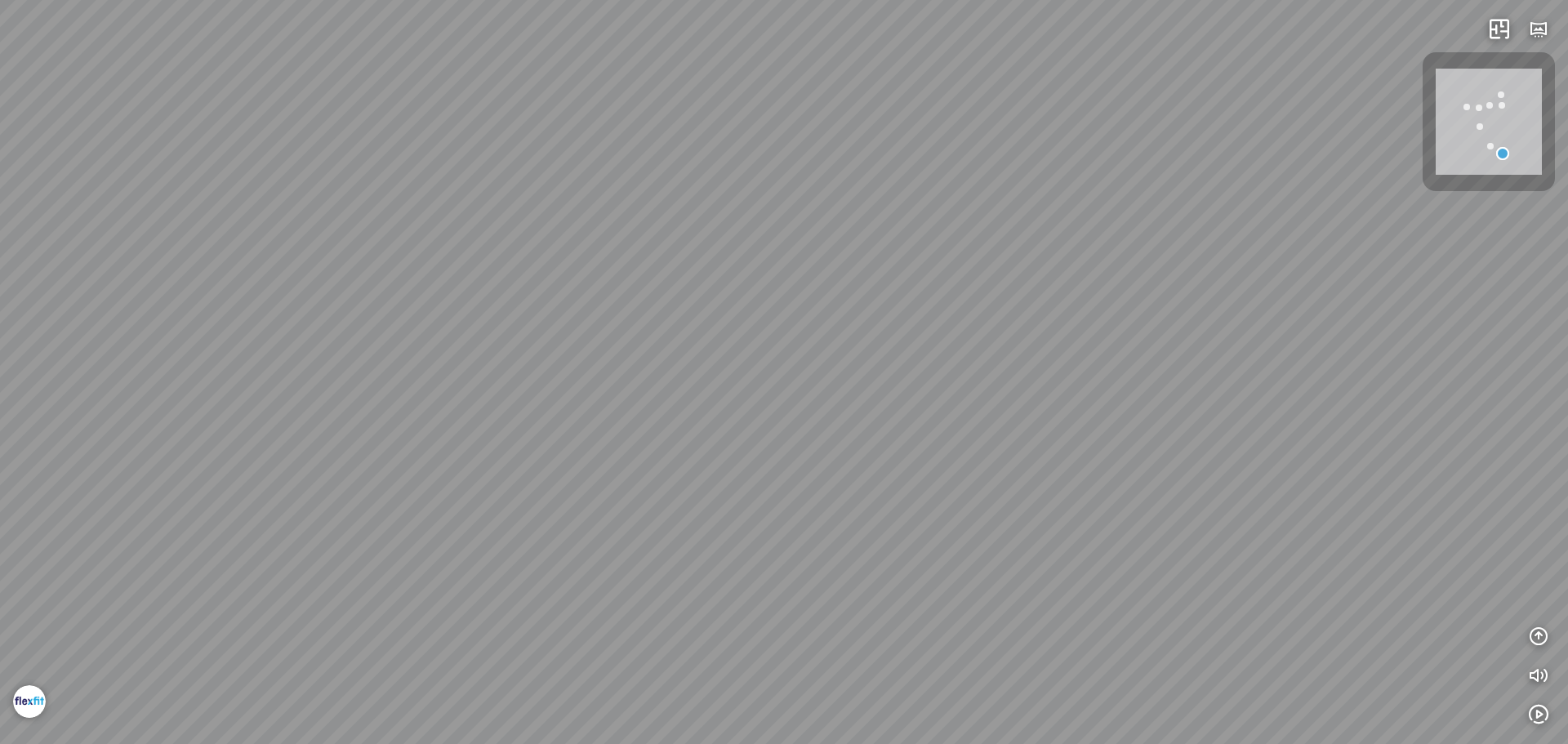
drag, startPoint x: 842, startPoint y: 233, endPoint x: 801, endPoint y: 297, distance: 76.0
click at [807, 288] on div at bounding box center [784, 372] width 1568 height 744
click at [908, 569] on div at bounding box center [784, 372] width 1568 height 744
drag, startPoint x: 969, startPoint y: 461, endPoint x: 767, endPoint y: 308, distance: 253.4
click at [890, 418] on div at bounding box center [784, 372] width 1568 height 744
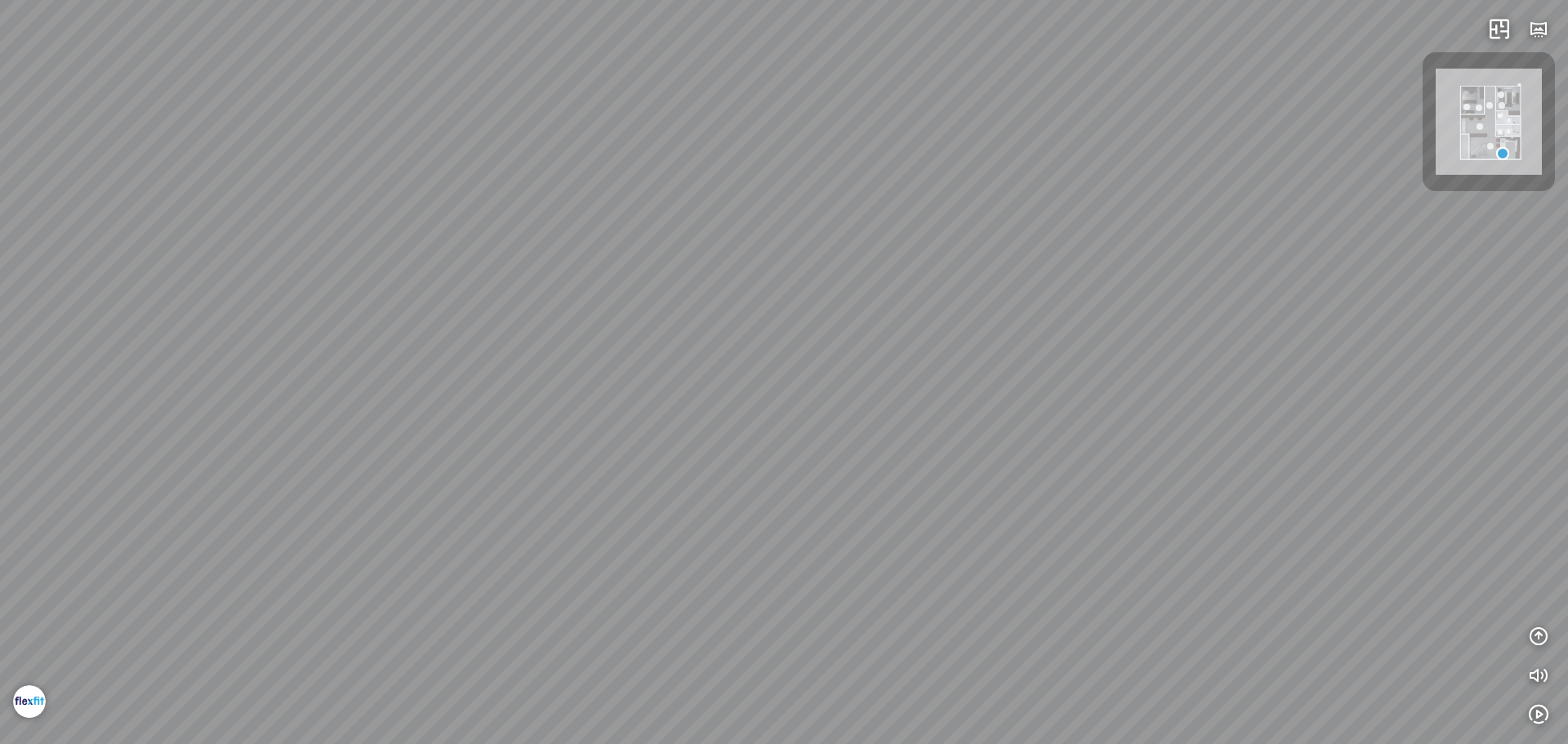
drag, startPoint x: 963, startPoint y: 463, endPoint x: 970, endPoint y: 121, distance: 342.1
click at [968, 132] on div at bounding box center [784, 372] width 1568 height 744
drag, startPoint x: 625, startPoint y: 140, endPoint x: 1425, endPoint y: 49, distance: 805.2
click at [1196, 59] on div at bounding box center [784, 372] width 1568 height 744
drag, startPoint x: 957, startPoint y: 295, endPoint x: 1015, endPoint y: 409, distance: 127.9
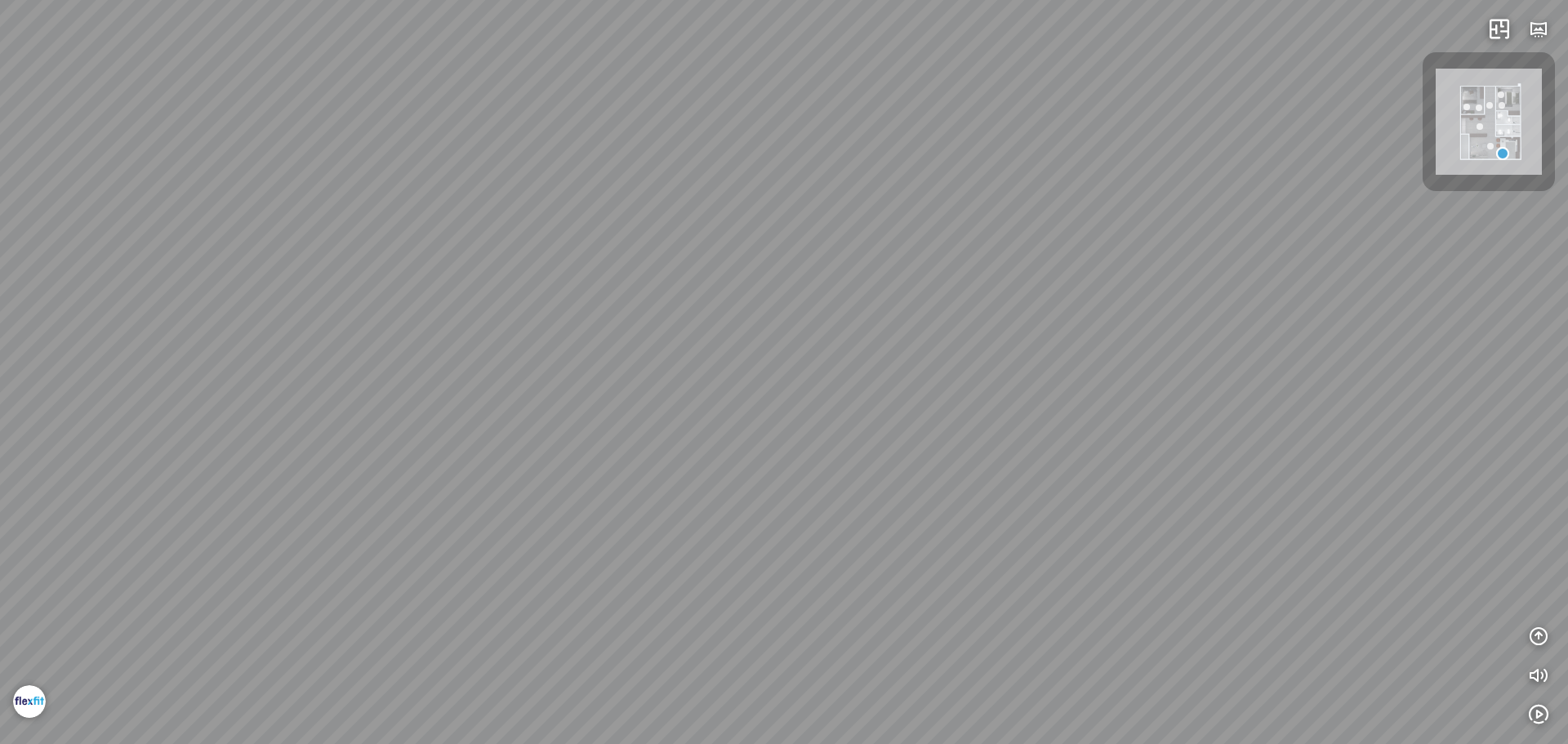
click at [1055, 422] on div at bounding box center [784, 372] width 1568 height 744
drag, startPoint x: 924, startPoint y: 364, endPoint x: 1091, endPoint y: 525, distance: 232.0
click at [1091, 525] on div at bounding box center [784, 372] width 1568 height 744
drag, startPoint x: 1286, startPoint y: 325, endPoint x: 1467, endPoint y: 171, distance: 237.6
click at [1395, 206] on div at bounding box center [784, 372] width 1568 height 744
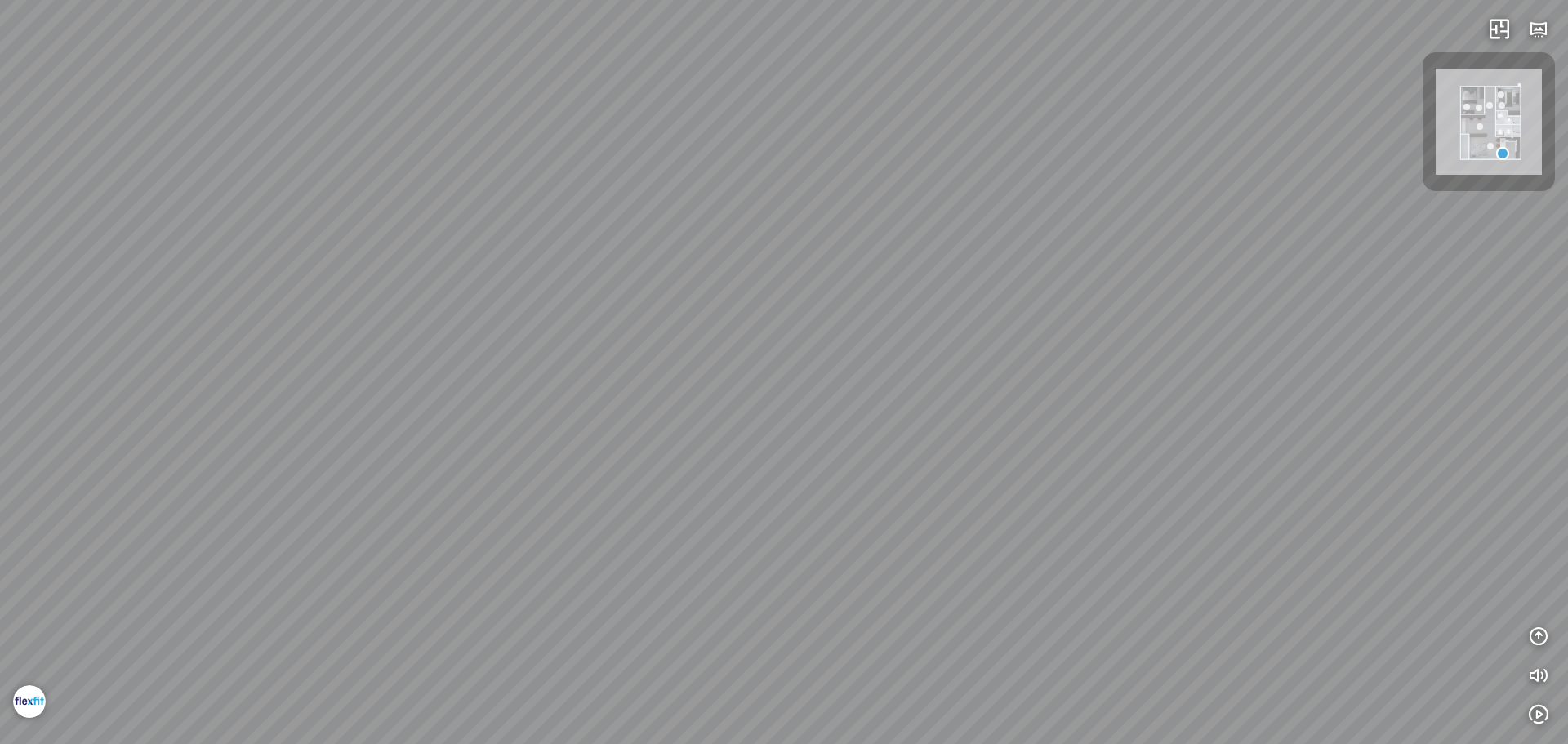
drag, startPoint x: 902, startPoint y: 267, endPoint x: 1567, endPoint y: 470, distance: 695.3
click at [1567, 470] on div at bounding box center [784, 372] width 1568 height 744
click at [778, 329] on div at bounding box center [784, 372] width 1568 height 744
drag, startPoint x: 1567, startPoint y: 277, endPoint x: 1567, endPoint y: 265, distance: 12.0
click at [1567, 265] on div at bounding box center [784, 372] width 1568 height 744
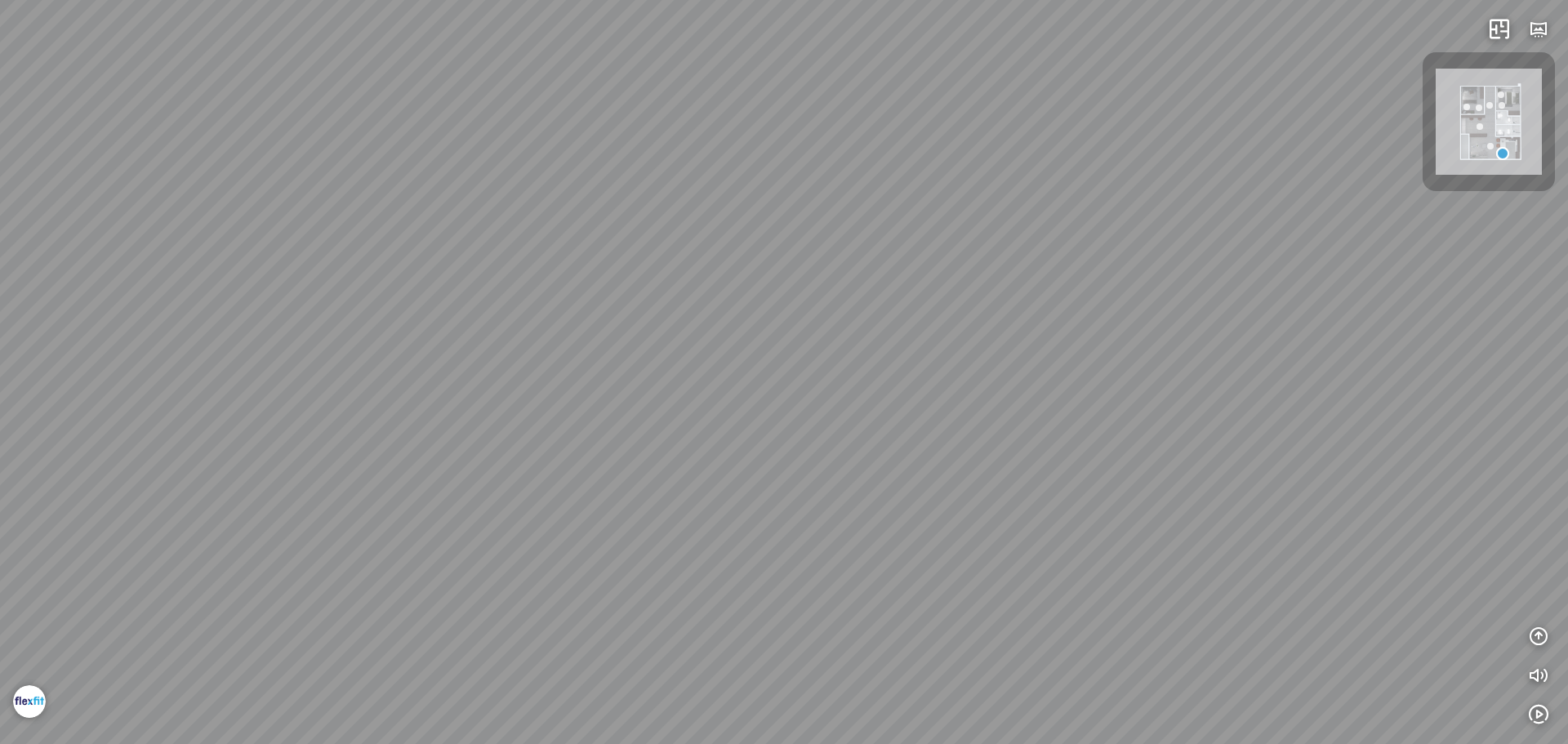
drag, startPoint x: 973, startPoint y: 241, endPoint x: 1288, endPoint y: 181, distance: 320.7
click at [1289, 181] on div at bounding box center [784, 372] width 1568 height 744
drag, startPoint x: 1034, startPoint y: 295, endPoint x: 1034, endPoint y: 308, distance: 13.0
click at [1034, 308] on div at bounding box center [784, 372] width 1568 height 744
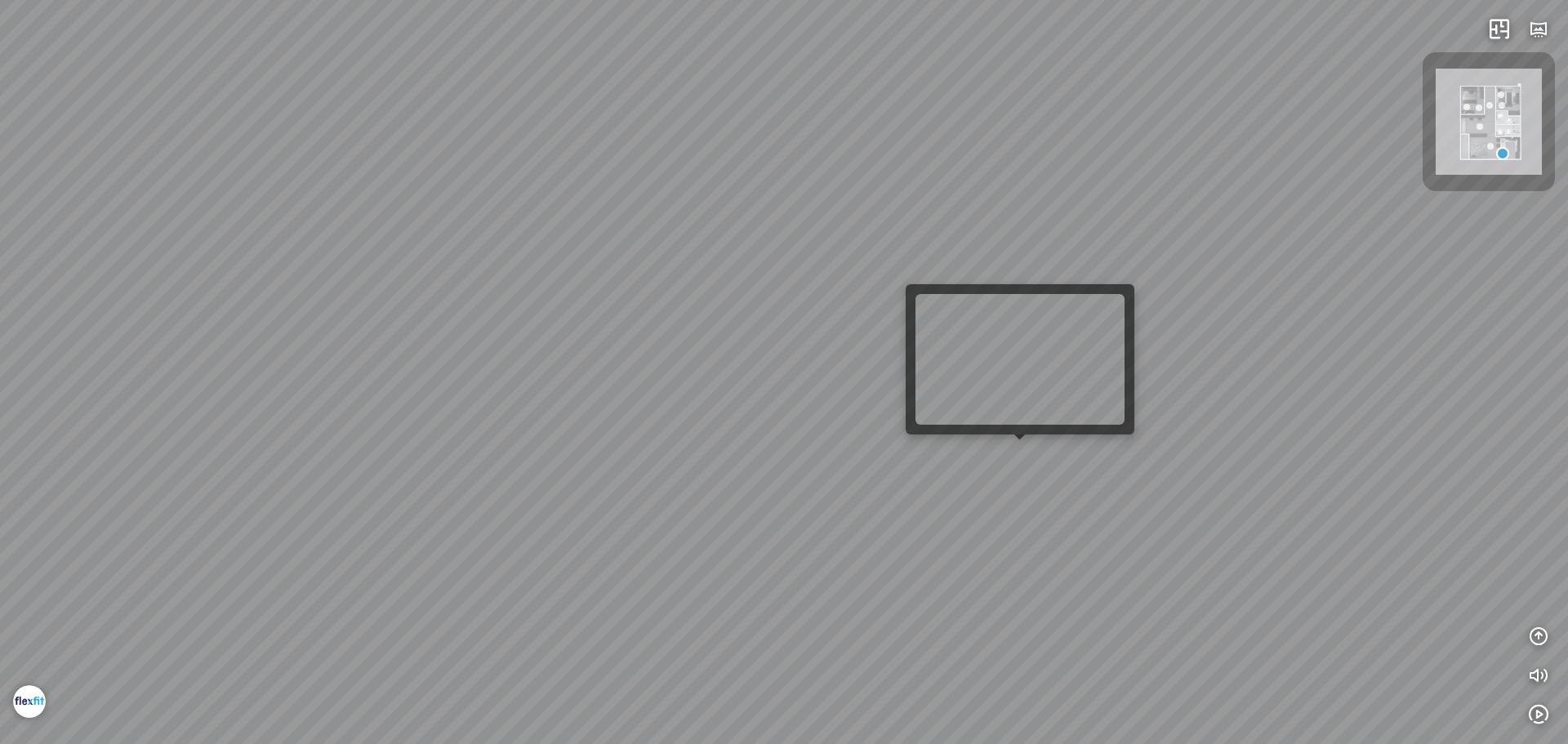
click at [1023, 444] on div at bounding box center [1020, 440] width 11 height 11
click at [1029, 455] on div at bounding box center [784, 372] width 1568 height 744
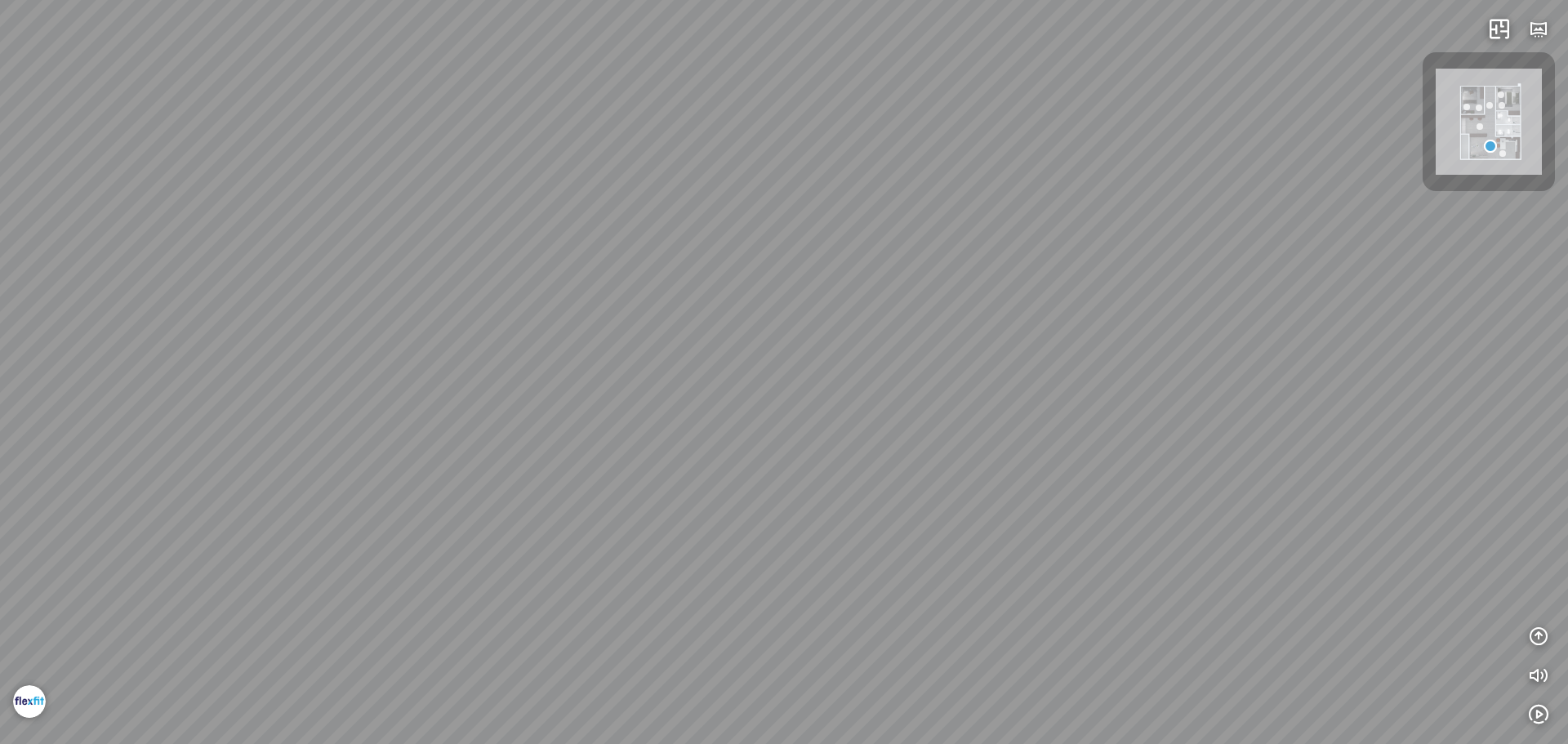
drag, startPoint x: 832, startPoint y: 408, endPoint x: 1492, endPoint y: 174, distance: 700.3
click at [1441, 178] on div "INFO: krpano 1.20.8 (build 2020-09-15) INFO: HTML5/Desktop - Chrome 140.0 - Web…" at bounding box center [784, 372] width 1568 height 744
drag, startPoint x: 1046, startPoint y: 216, endPoint x: 1131, endPoint y: 420, distance: 221.0
click at [1131, 420] on div "Bedroom Master Bedroom" at bounding box center [784, 372] width 1568 height 744
drag, startPoint x: 669, startPoint y: 347, endPoint x: 1287, endPoint y: 238, distance: 627.5
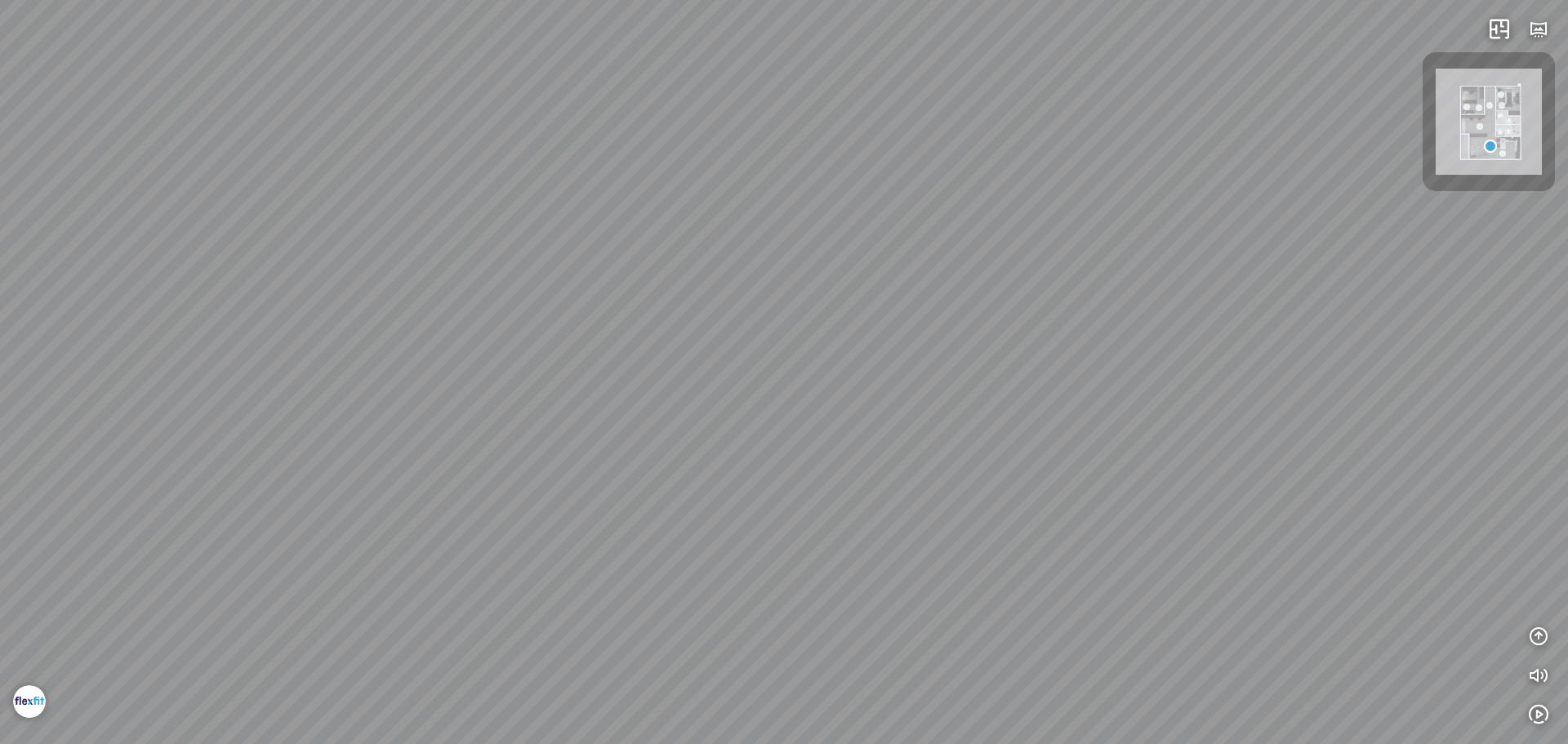
click at [1252, 265] on div "Bedroom Master Bedroom" at bounding box center [784, 372] width 1568 height 744
drag, startPoint x: 824, startPoint y: 309, endPoint x: 1252, endPoint y: 245, distance: 432.8
click at [1287, 242] on div "Bedroom Master Bedroom" at bounding box center [784, 372] width 1568 height 744
drag, startPoint x: 1112, startPoint y: 220, endPoint x: 1244, endPoint y: 293, distance: 150.8
click at [1244, 293] on div "Bedroom Master Bedroom" at bounding box center [784, 372] width 1568 height 744
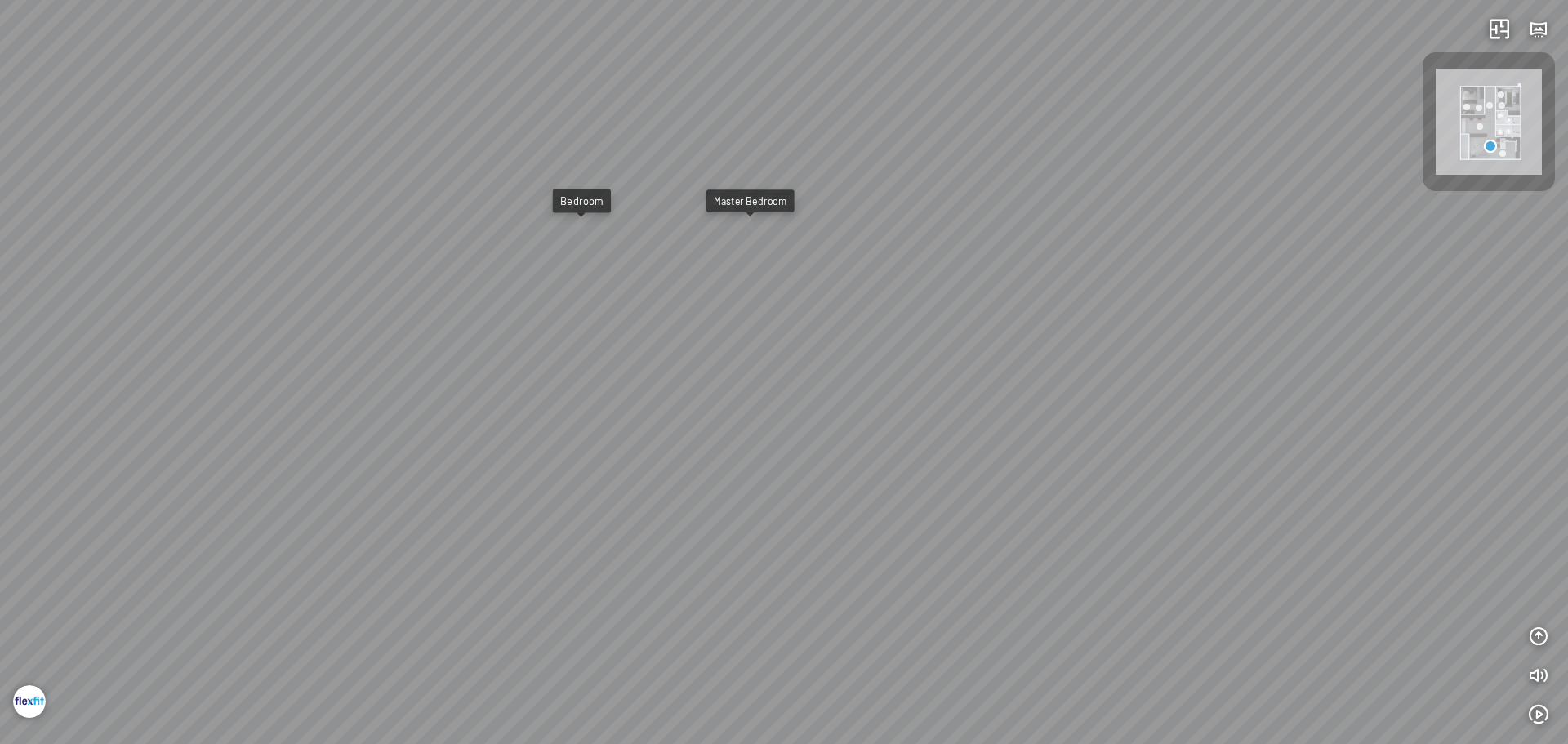
click at [752, 201] on div "Master Bedroom" at bounding box center [750, 200] width 73 height 12
drag, startPoint x: 832, startPoint y: 413, endPoint x: 1049, endPoint y: 150, distance: 341.0
click at [1042, 158] on div at bounding box center [784, 372] width 1568 height 744
drag, startPoint x: 828, startPoint y: 132, endPoint x: 973, endPoint y: 390, distance: 296.0
click at [973, 390] on div "Living room" at bounding box center [784, 372] width 1568 height 744
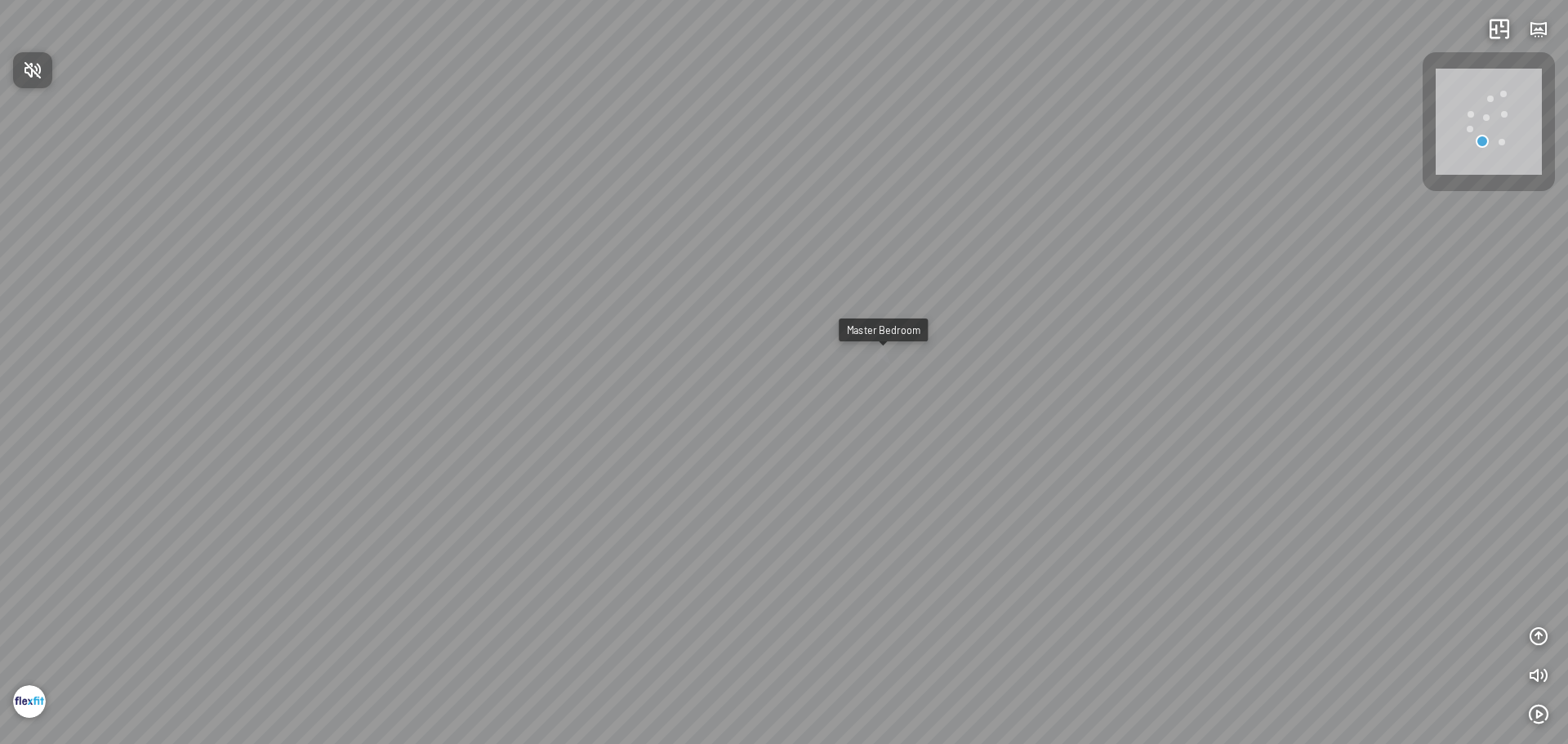
click at [885, 360] on div at bounding box center [784, 372] width 1568 height 744
drag, startPoint x: 897, startPoint y: 577, endPoint x: 875, endPoint y: 488, distance: 91.7
click at [877, 492] on div "Master Bedroom Bedroom" at bounding box center [784, 372] width 1568 height 744
click at [855, 254] on div at bounding box center [856, 252] width 23 height 33
drag, startPoint x: 778, startPoint y: 547, endPoint x: 780, endPoint y: 513, distance: 34.1
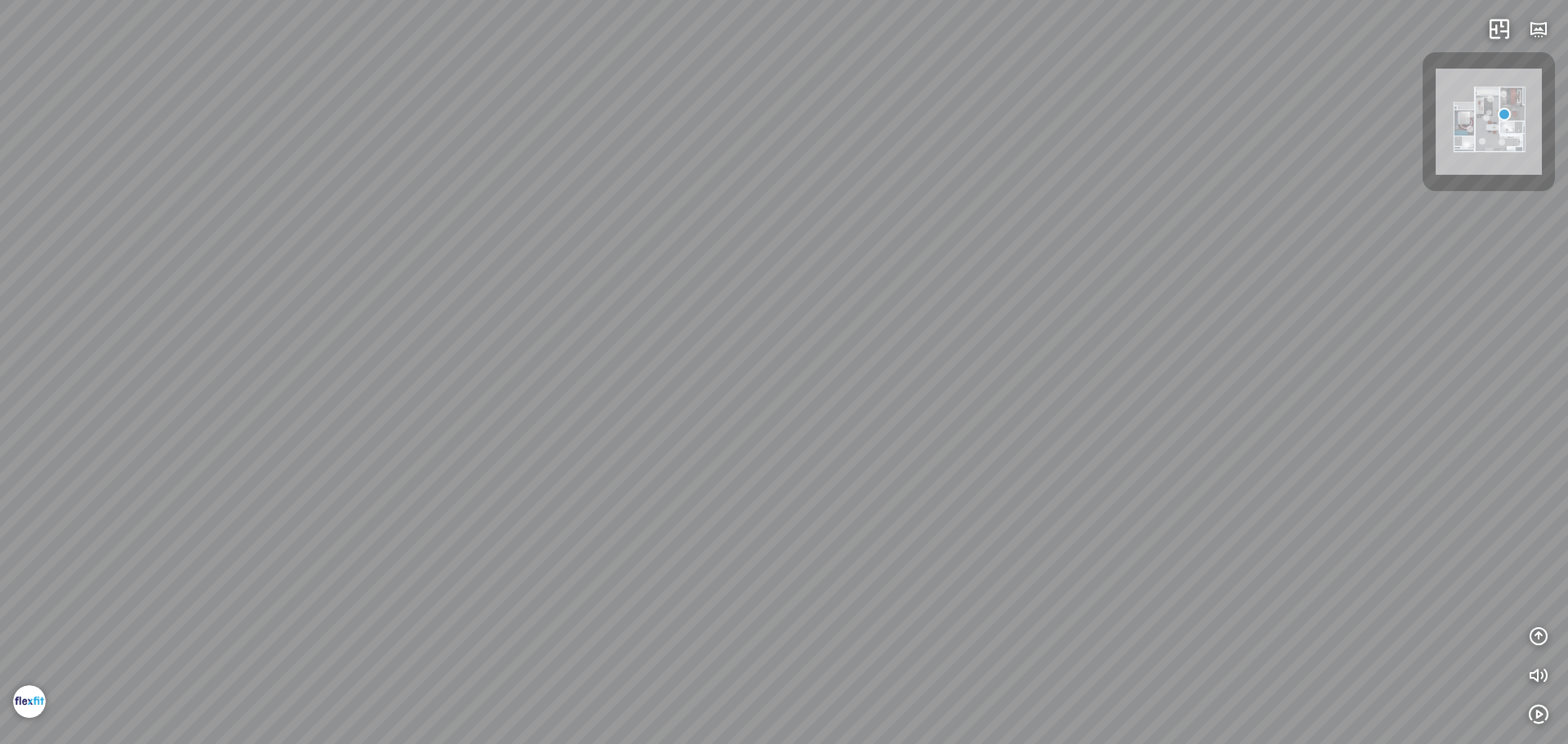
click at [780, 513] on div at bounding box center [784, 372] width 1568 height 744
click at [856, 336] on div at bounding box center [784, 372] width 1568 height 744
click at [860, 355] on div at bounding box center [857, 345] width 35 height 35
drag, startPoint x: 873, startPoint y: 536, endPoint x: 872, endPoint y: 327, distance: 209.0
click at [879, 351] on div at bounding box center [784, 372] width 1568 height 744
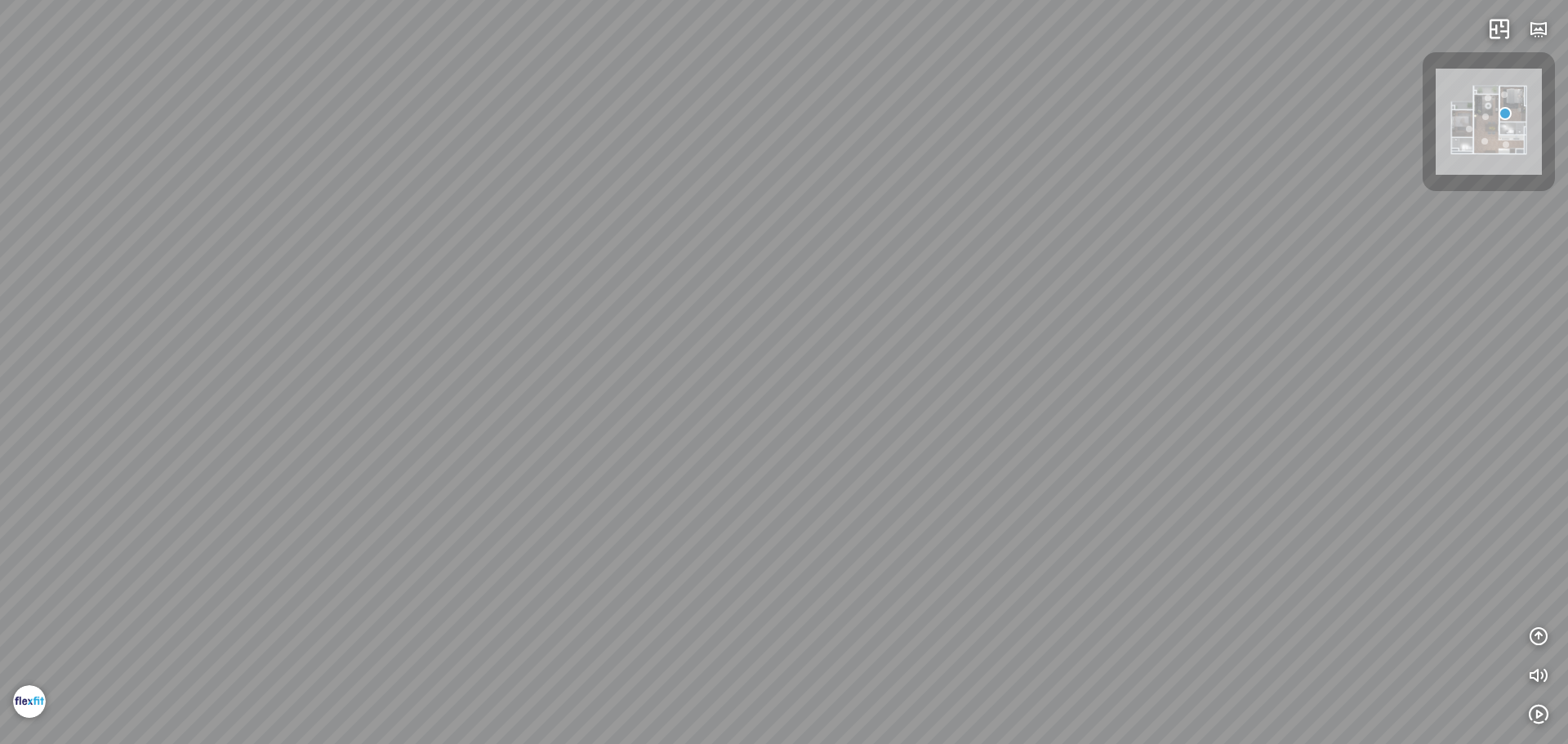
drag, startPoint x: 842, startPoint y: 442, endPoint x: 748, endPoint y: 389, distance: 107.9
click at [802, 421] on div at bounding box center [784, 372] width 1568 height 744
drag, startPoint x: 842, startPoint y: 417, endPoint x: 995, endPoint y: 368, distance: 160.7
click at [982, 376] on div "Living room" at bounding box center [784, 372] width 1568 height 744
drag, startPoint x: 948, startPoint y: 313, endPoint x: 552, endPoint y: 287, distance: 396.9
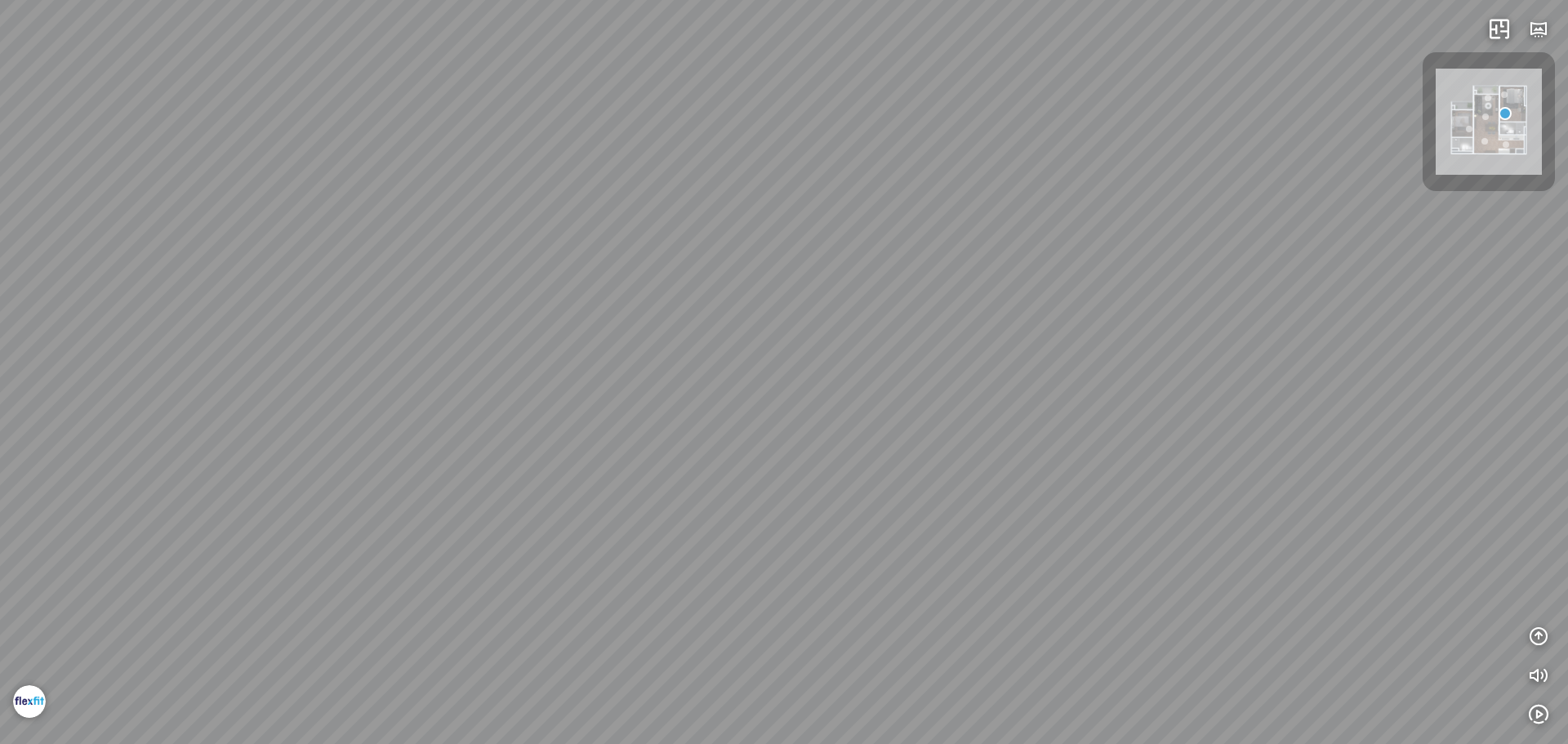
click at [775, 338] on div "Living room" at bounding box center [784, 372] width 1568 height 744
drag, startPoint x: 745, startPoint y: 190, endPoint x: 654, endPoint y: 458, distance: 283.0
click at [668, 444] on div "Living room" at bounding box center [784, 372] width 1568 height 744
drag, startPoint x: 895, startPoint y: 496, endPoint x: 782, endPoint y: 376, distance: 164.8
click at [786, 387] on div "Living room" at bounding box center [784, 372] width 1568 height 744
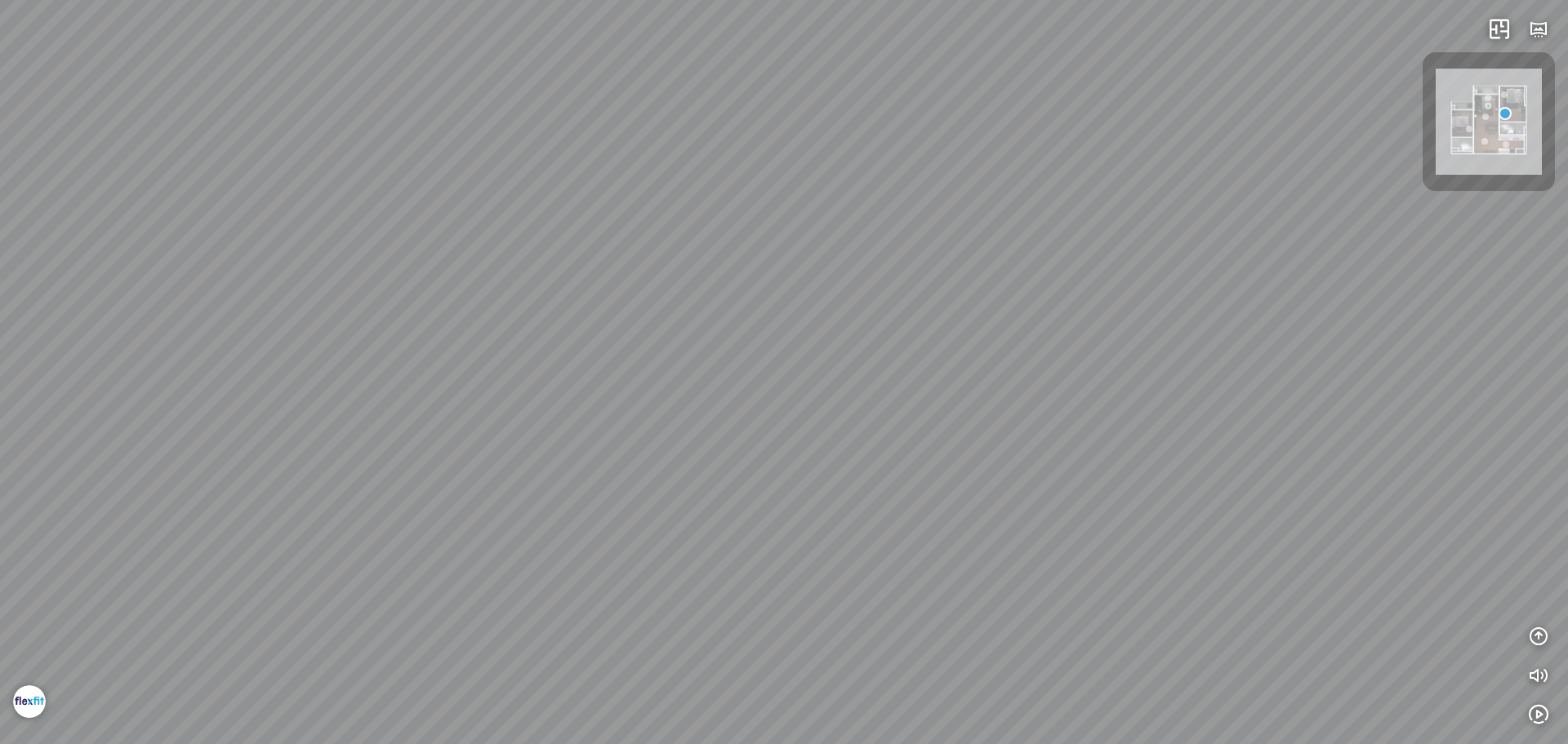
drag, startPoint x: 885, startPoint y: 461, endPoint x: 800, endPoint y: 548, distance: 121.6
click at [812, 537] on div "Living room" at bounding box center [784, 372] width 1568 height 744
drag, startPoint x: 830, startPoint y: 312, endPoint x: 813, endPoint y: 261, distance: 53.8
click at [814, 271] on div "Living room" at bounding box center [784, 372] width 1568 height 744
drag, startPoint x: 935, startPoint y: 476, endPoint x: 970, endPoint y: 197, distance: 281.2
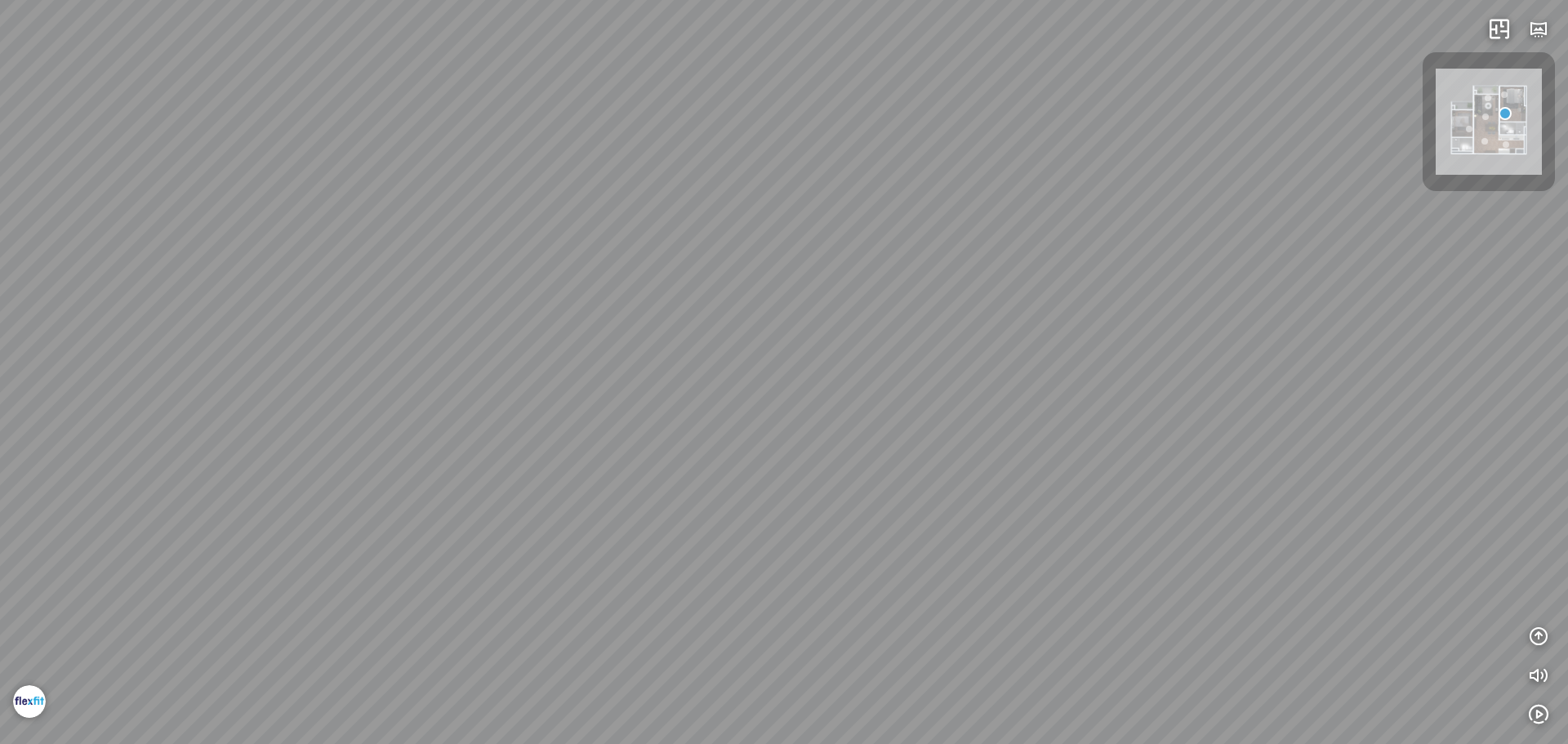
click at [970, 197] on div "Living room" at bounding box center [784, 372] width 1568 height 744
drag, startPoint x: 774, startPoint y: 262, endPoint x: 505, endPoint y: 167, distance: 285.3
click at [611, 213] on div "Living room" at bounding box center [784, 372] width 1568 height 744
drag, startPoint x: 1108, startPoint y: 365, endPoint x: 747, endPoint y: 302, distance: 366.5
click at [837, 317] on div "Living room" at bounding box center [784, 372] width 1568 height 744
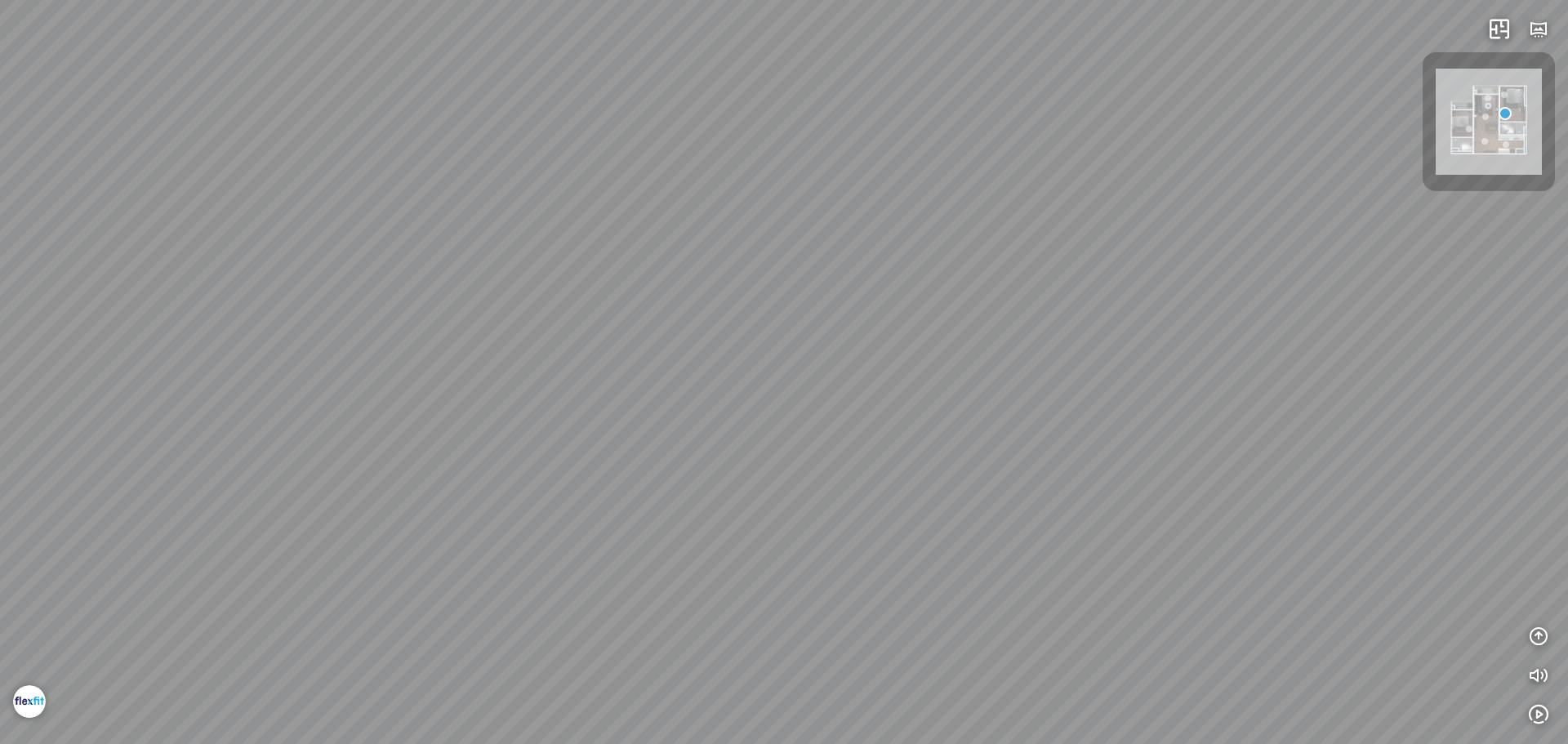
drag, startPoint x: 836, startPoint y: 280, endPoint x: 860, endPoint y: 506, distance: 227.3
click at [857, 500] on div "Living room" at bounding box center [784, 372] width 1568 height 744
drag, startPoint x: 899, startPoint y: 482, endPoint x: 1311, endPoint y: 393, distance: 421.5
click at [1217, 401] on div "Living room" at bounding box center [784, 372] width 1568 height 744
drag, startPoint x: 1150, startPoint y: 348, endPoint x: 1285, endPoint y: 375, distance: 137.7
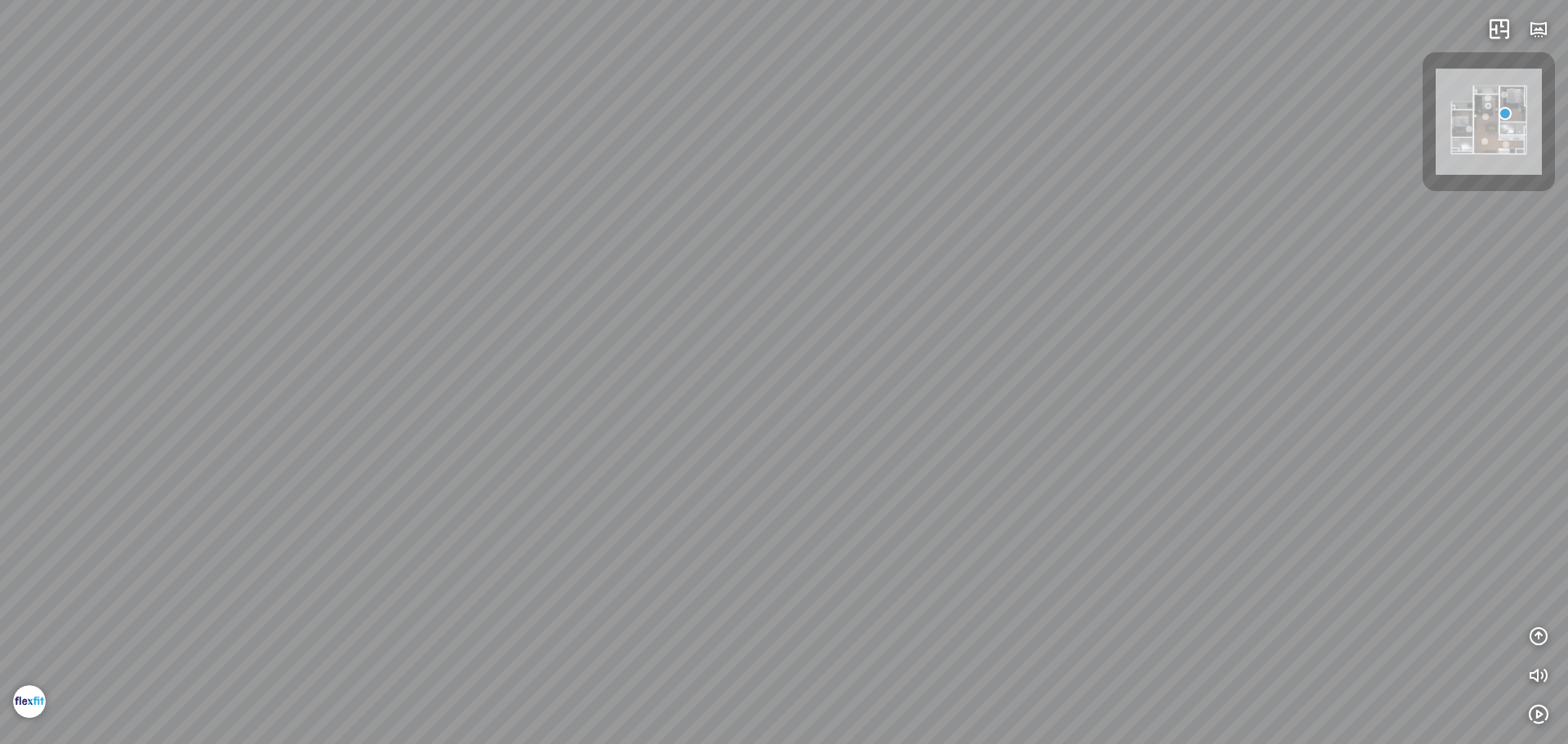
click at [1260, 369] on div "Living room" at bounding box center [784, 372] width 1568 height 744
drag, startPoint x: 911, startPoint y: 471, endPoint x: 948, endPoint y: 636, distance: 169.1
click at [948, 636] on div "Living room" at bounding box center [784, 372] width 1568 height 744
drag, startPoint x: 942, startPoint y: 608, endPoint x: 940, endPoint y: 622, distance: 14.1
click at [940, 622] on div "Living room" at bounding box center [784, 372] width 1568 height 744
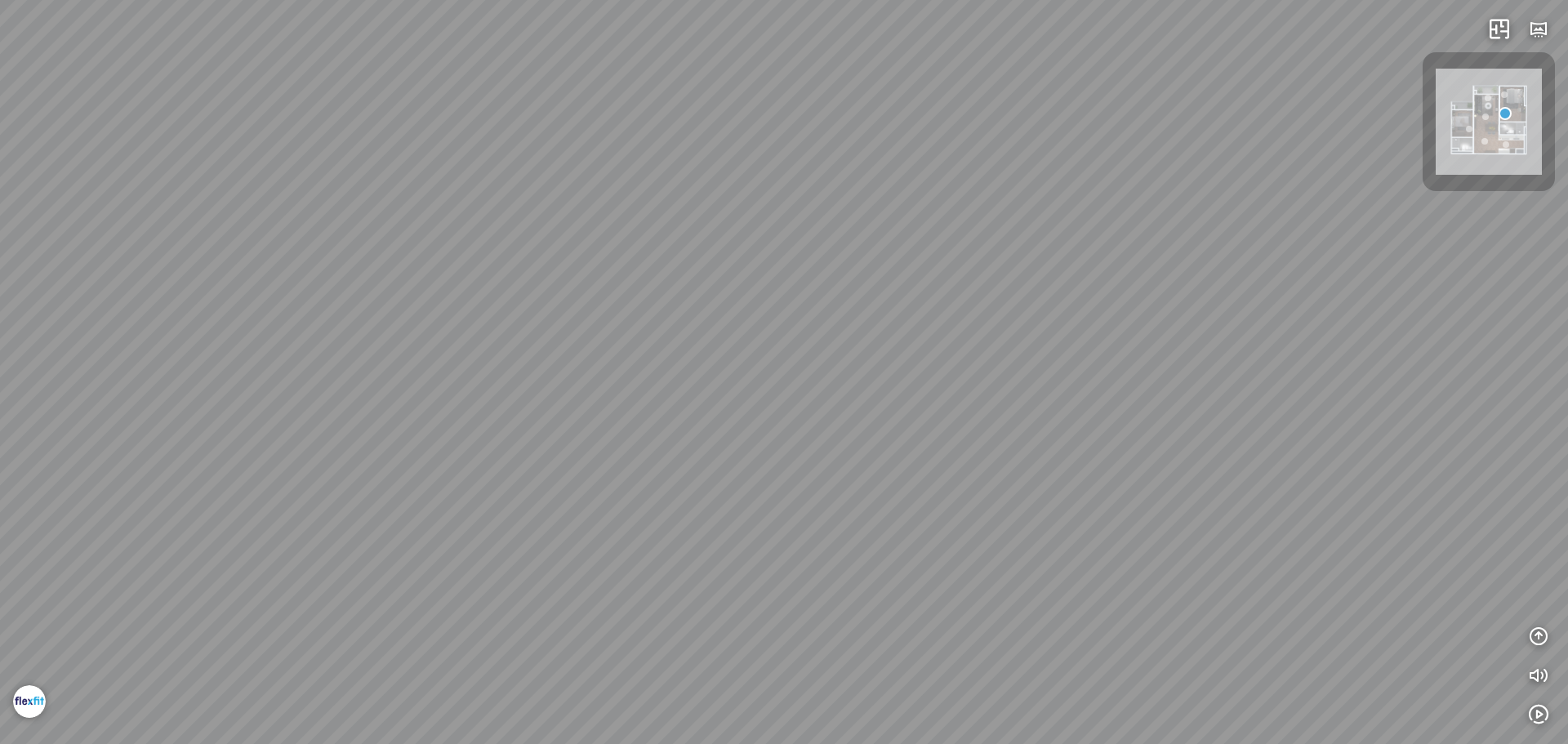
drag, startPoint x: 886, startPoint y: 631, endPoint x: 1153, endPoint y: 649, distance: 267.6
click at [1083, 680] on div "Living room" at bounding box center [784, 372] width 1568 height 744
drag, startPoint x: 947, startPoint y: 541, endPoint x: 1164, endPoint y: 404, distance: 256.6
click at [1164, 441] on div "Living room" at bounding box center [784, 372] width 1568 height 744
drag, startPoint x: 1049, startPoint y: 330, endPoint x: 1165, endPoint y: 399, distance: 135.0
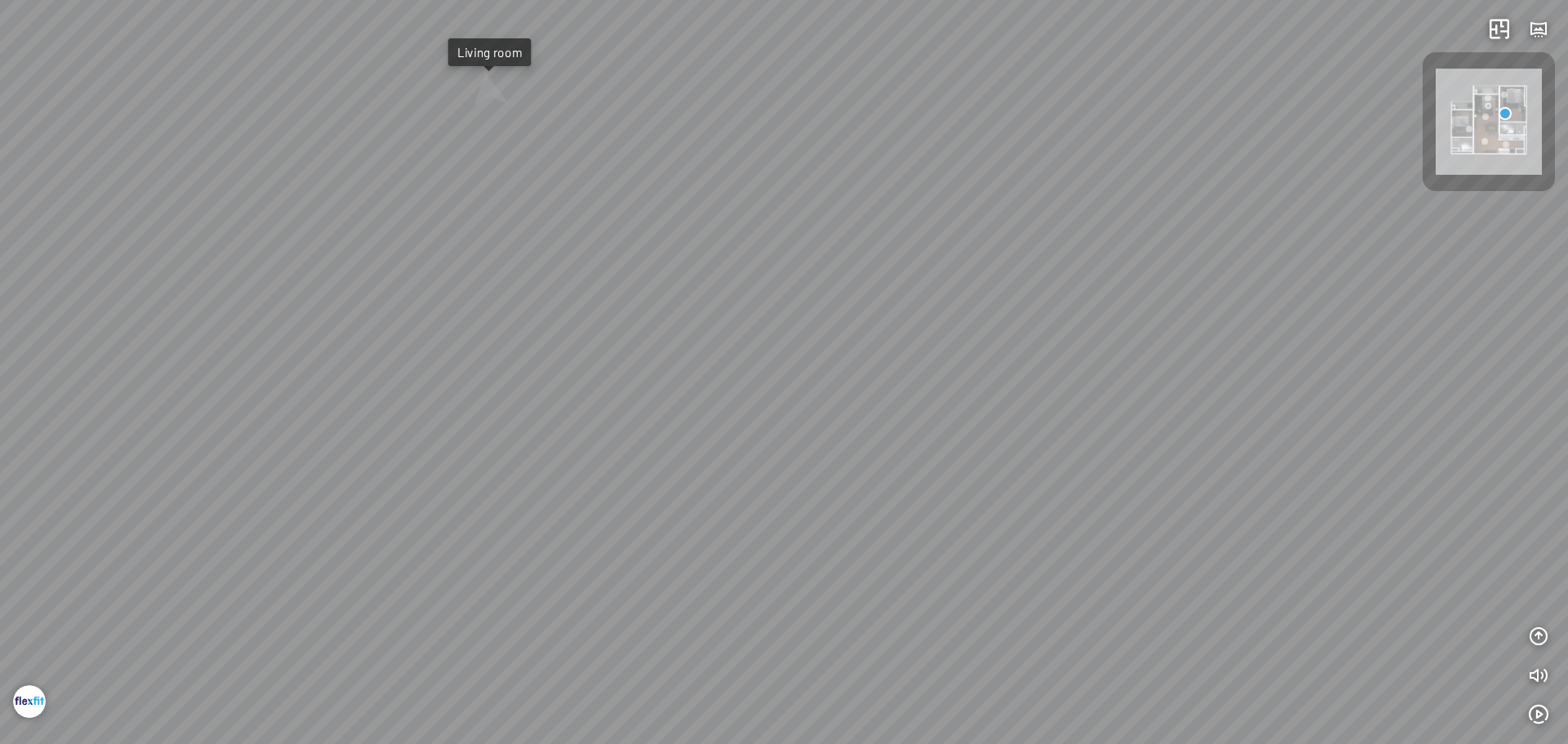
click at [1165, 399] on div "Living room" at bounding box center [784, 372] width 1568 height 744
drag, startPoint x: 815, startPoint y: 310, endPoint x: 813, endPoint y: 379, distance: 69.0
click at [813, 379] on div "Living room" at bounding box center [784, 372] width 1568 height 744
click at [678, 308] on div at bounding box center [680, 308] width 40 height 39
drag, startPoint x: 839, startPoint y: 461, endPoint x: 1302, endPoint y: 171, distance: 546.3
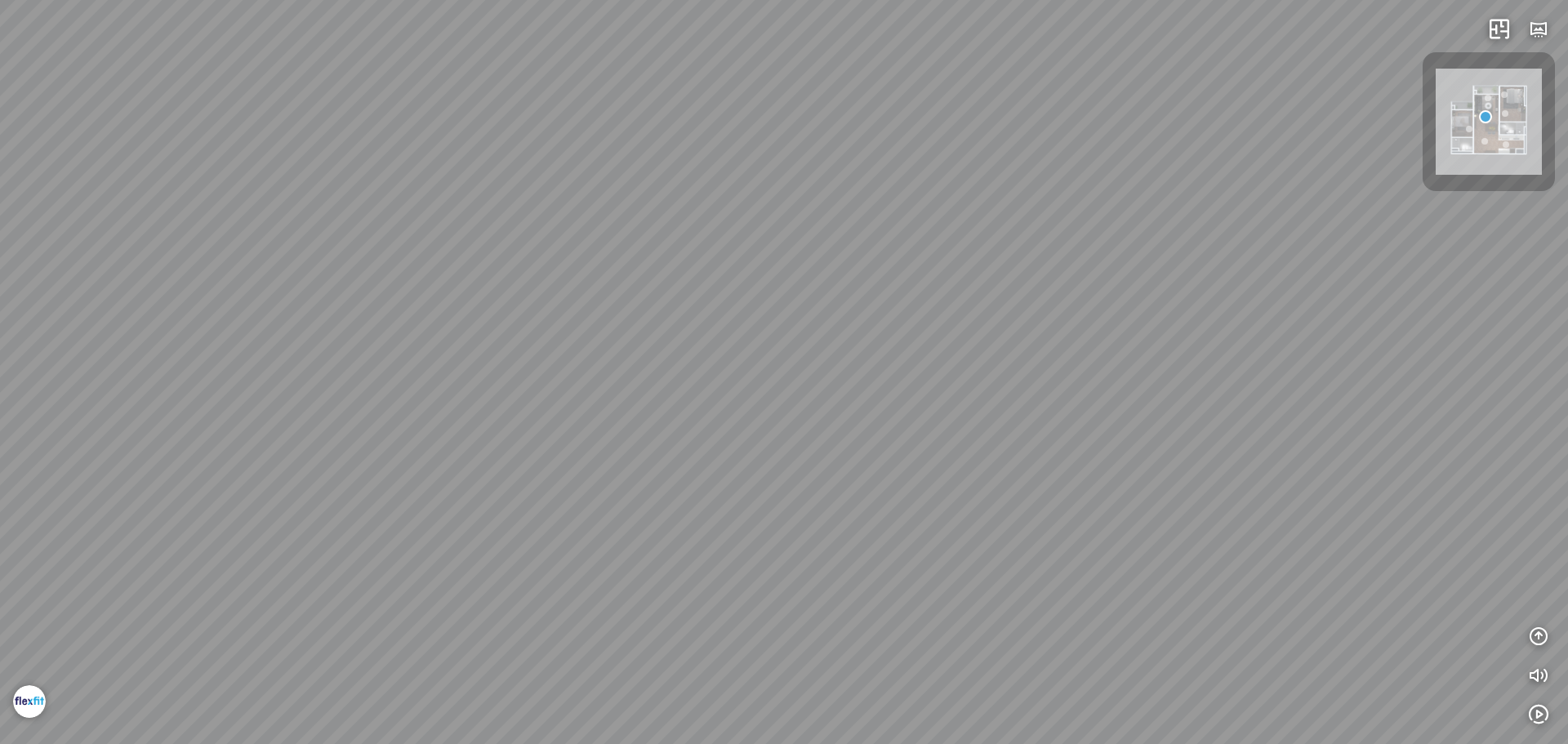
click at [1175, 215] on div at bounding box center [784, 372] width 1568 height 744
drag, startPoint x: 826, startPoint y: 144, endPoint x: 1281, endPoint y: 402, distance: 523.1
click at [1287, 394] on div "Master Bedroom Bedroom" at bounding box center [784, 372] width 1568 height 744
drag, startPoint x: 925, startPoint y: 316, endPoint x: 1306, endPoint y: 428, distance: 397.1
click at [1306, 428] on div "Master Bedroom Bedroom" at bounding box center [784, 372] width 1568 height 744
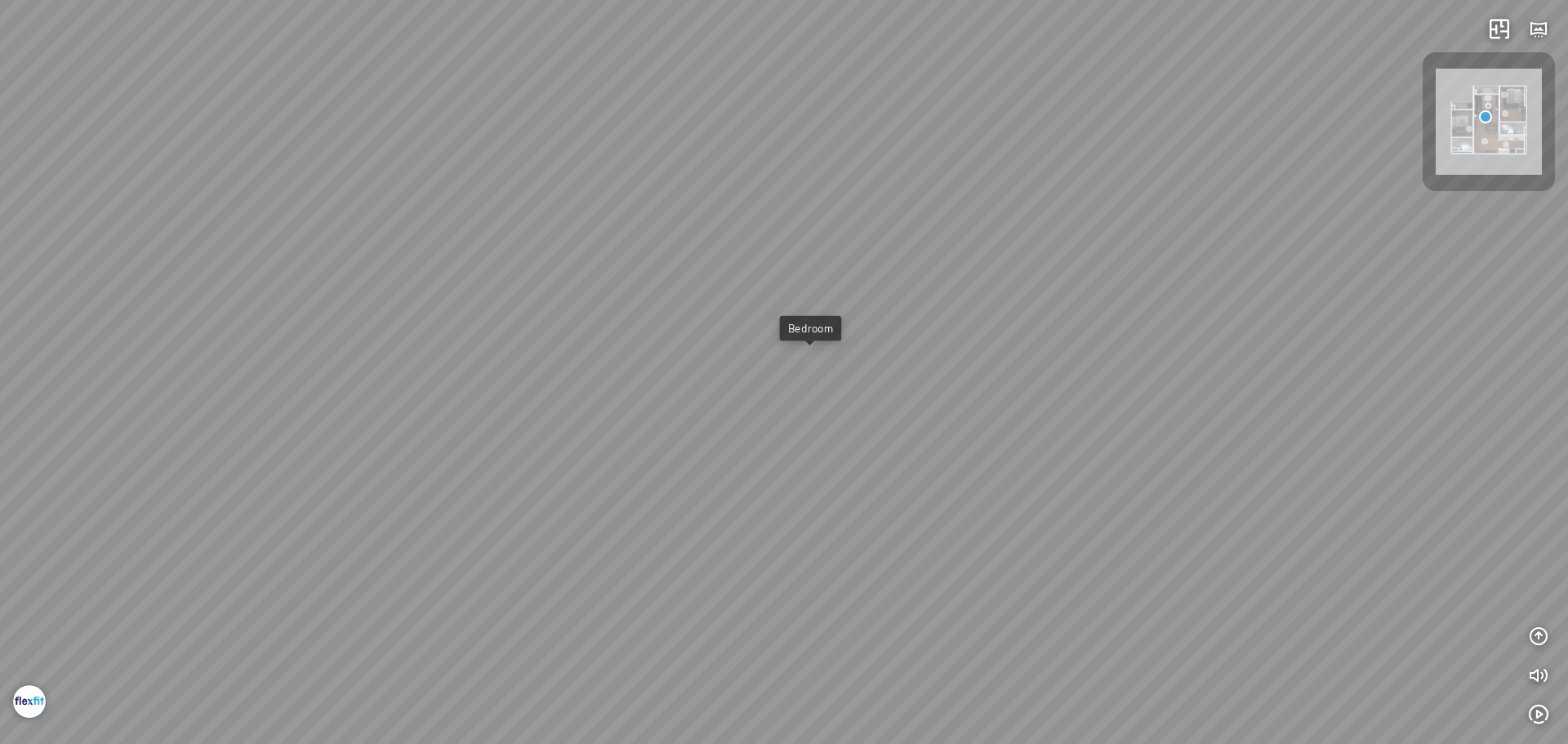
drag, startPoint x: 802, startPoint y: 391, endPoint x: 1080, endPoint y: 256, distance: 309.0
click at [1062, 265] on div "Master Bedroom Bedroom" at bounding box center [784, 372] width 1568 height 744
drag, startPoint x: 834, startPoint y: 236, endPoint x: 925, endPoint y: 358, distance: 152.2
click at [913, 358] on div "Master Bedroom Bedroom" at bounding box center [784, 372] width 1568 height 744
drag, startPoint x: 970, startPoint y: 344, endPoint x: 687, endPoint y: 305, distance: 285.7
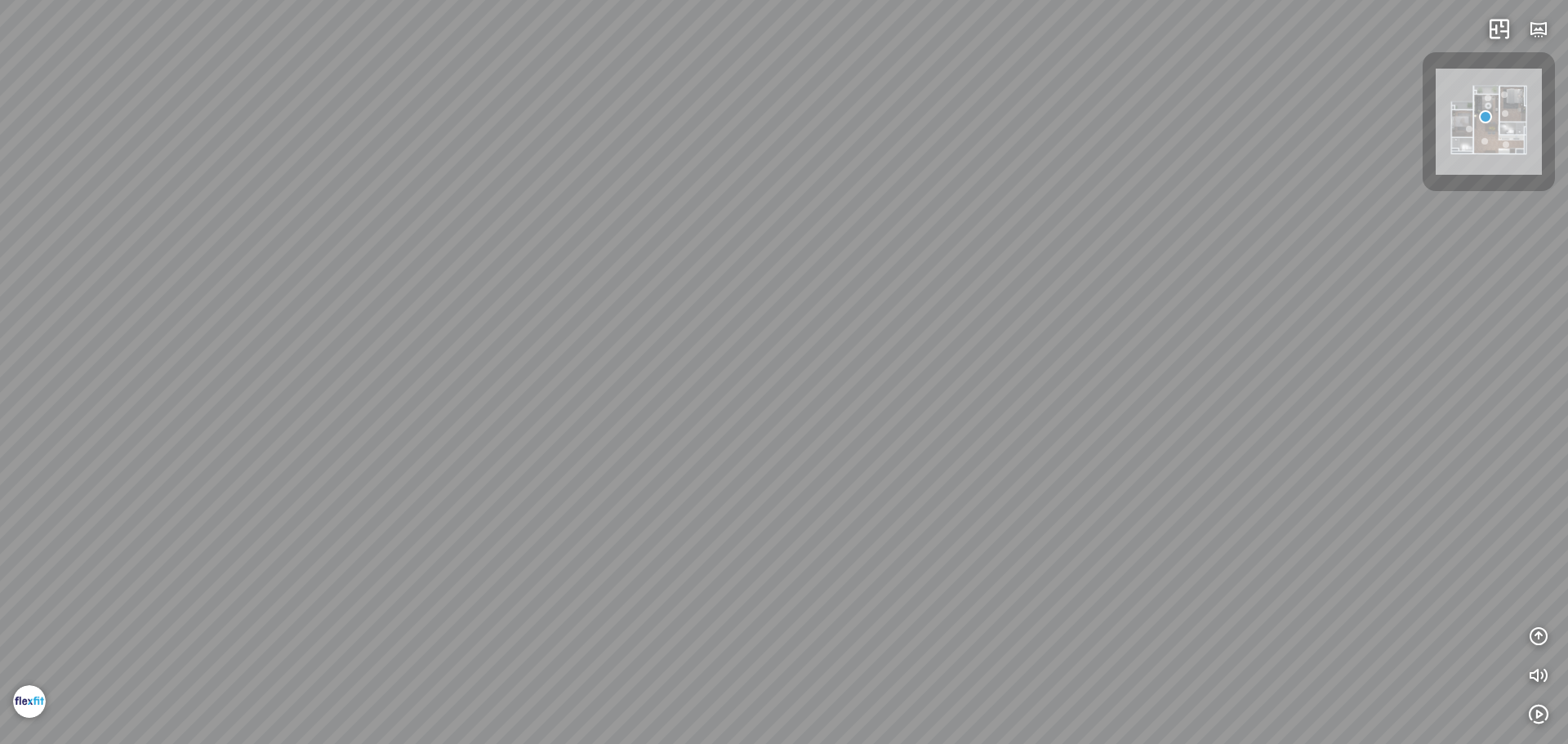
click at [785, 314] on div "Master Bedroom Bedroom" at bounding box center [784, 372] width 1568 height 744
drag, startPoint x: 725, startPoint y: 289, endPoint x: 707, endPoint y: 300, distance: 21.1
click at [707, 300] on div "Master Bedroom Bedroom" at bounding box center [784, 372] width 1568 height 744
click at [723, 202] on div at bounding box center [721, 196] width 29 height 36
drag, startPoint x: 959, startPoint y: 411, endPoint x: 1132, endPoint y: 79, distance: 374.4
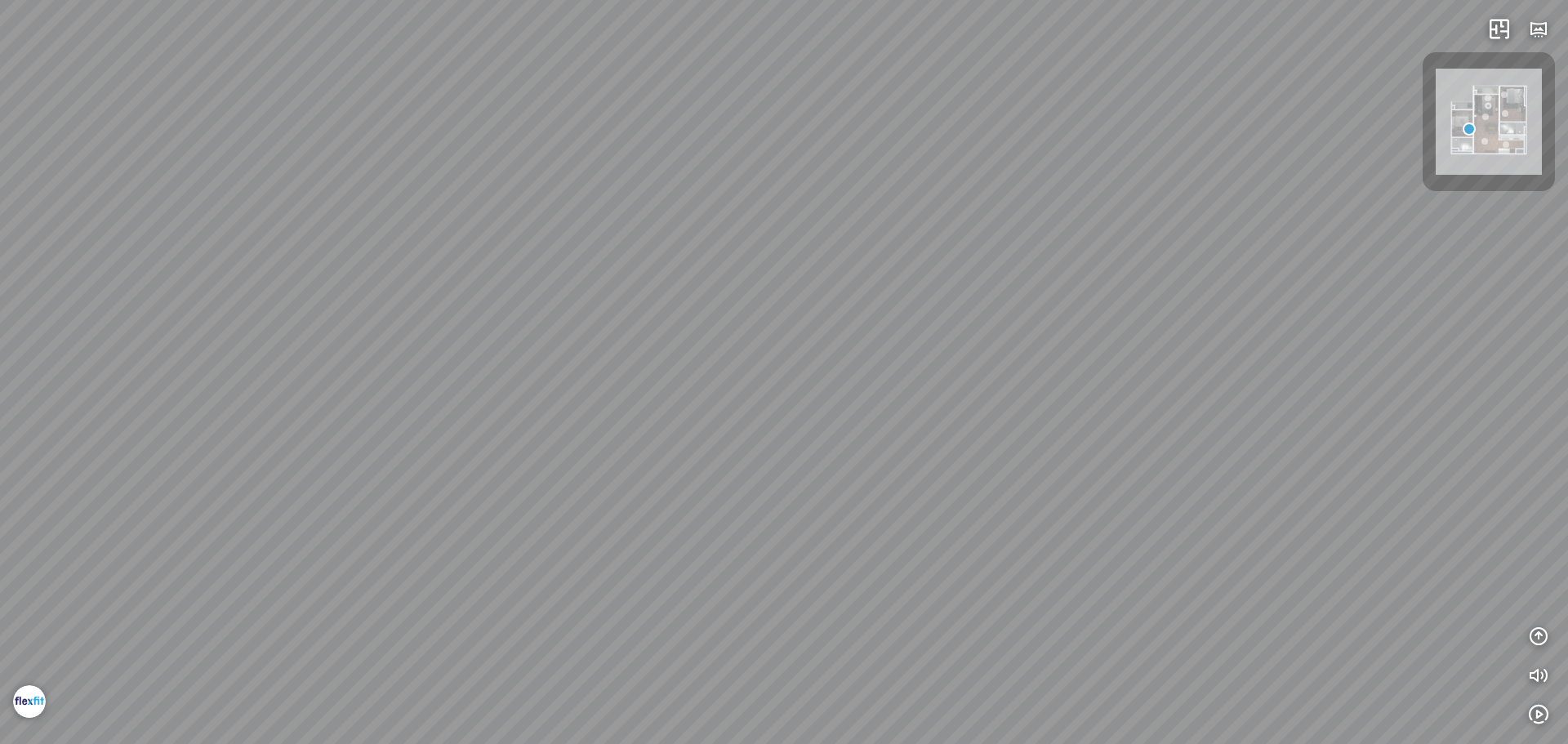
click at [1090, 124] on div at bounding box center [784, 372] width 1568 height 744
drag, startPoint x: 808, startPoint y: 174, endPoint x: 822, endPoint y: 362, distance: 188.5
click at [822, 361] on div "Living room" at bounding box center [784, 372] width 1568 height 744
drag, startPoint x: 856, startPoint y: 276, endPoint x: 939, endPoint y: 40, distance: 250.2
click at [924, 61] on div "Living room" at bounding box center [784, 372] width 1568 height 744
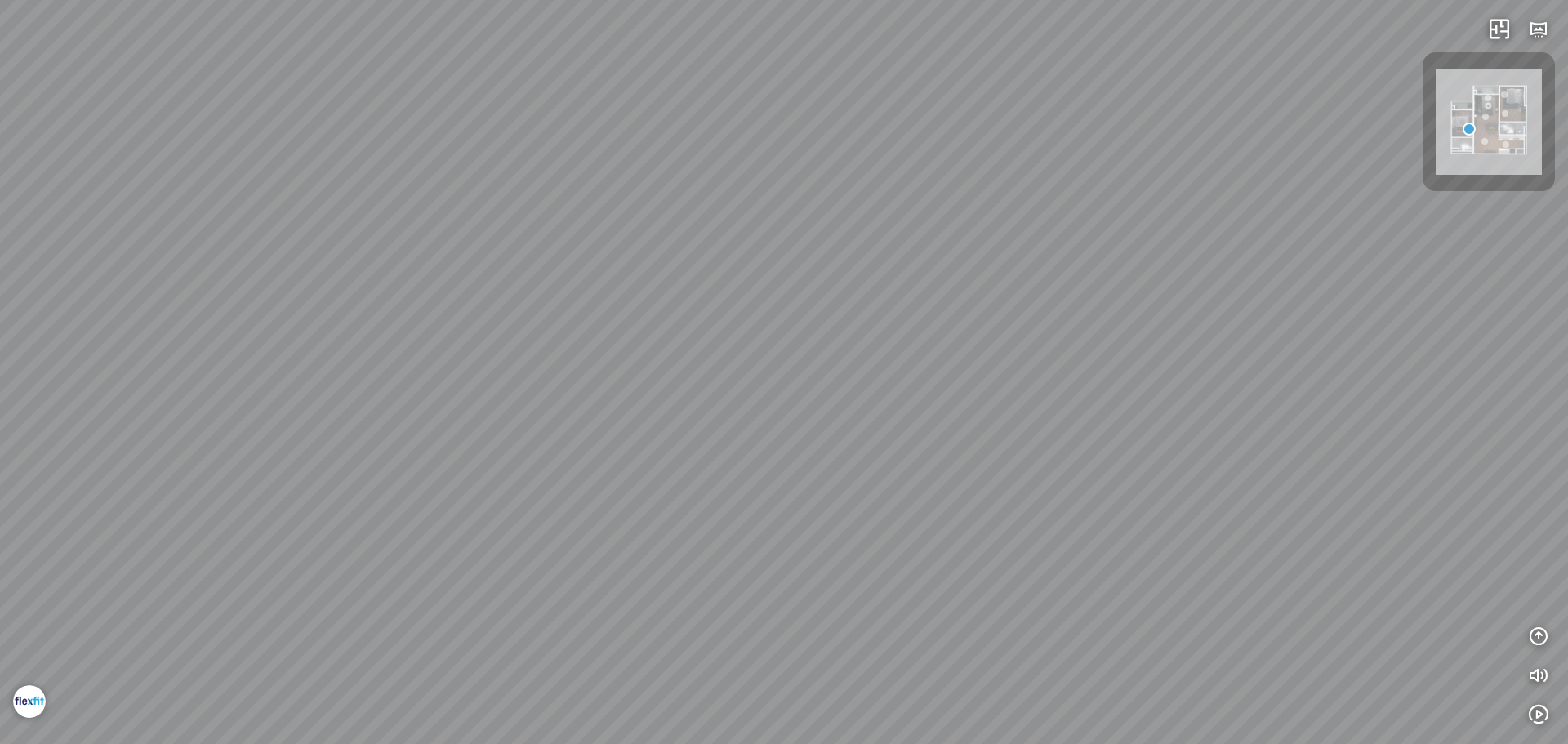
drag
click at [1002, 173] on div "Living room" at bounding box center [784, 372] width 1568 height 744
click at [1018, 538] on div "Living room" at bounding box center [784, 372] width 1568 height 744
click at [1119, 412] on div "Living room" at bounding box center [784, 372] width 1568 height 744
click at [1043, 393] on div "Living room" at bounding box center [784, 372] width 1568 height 744
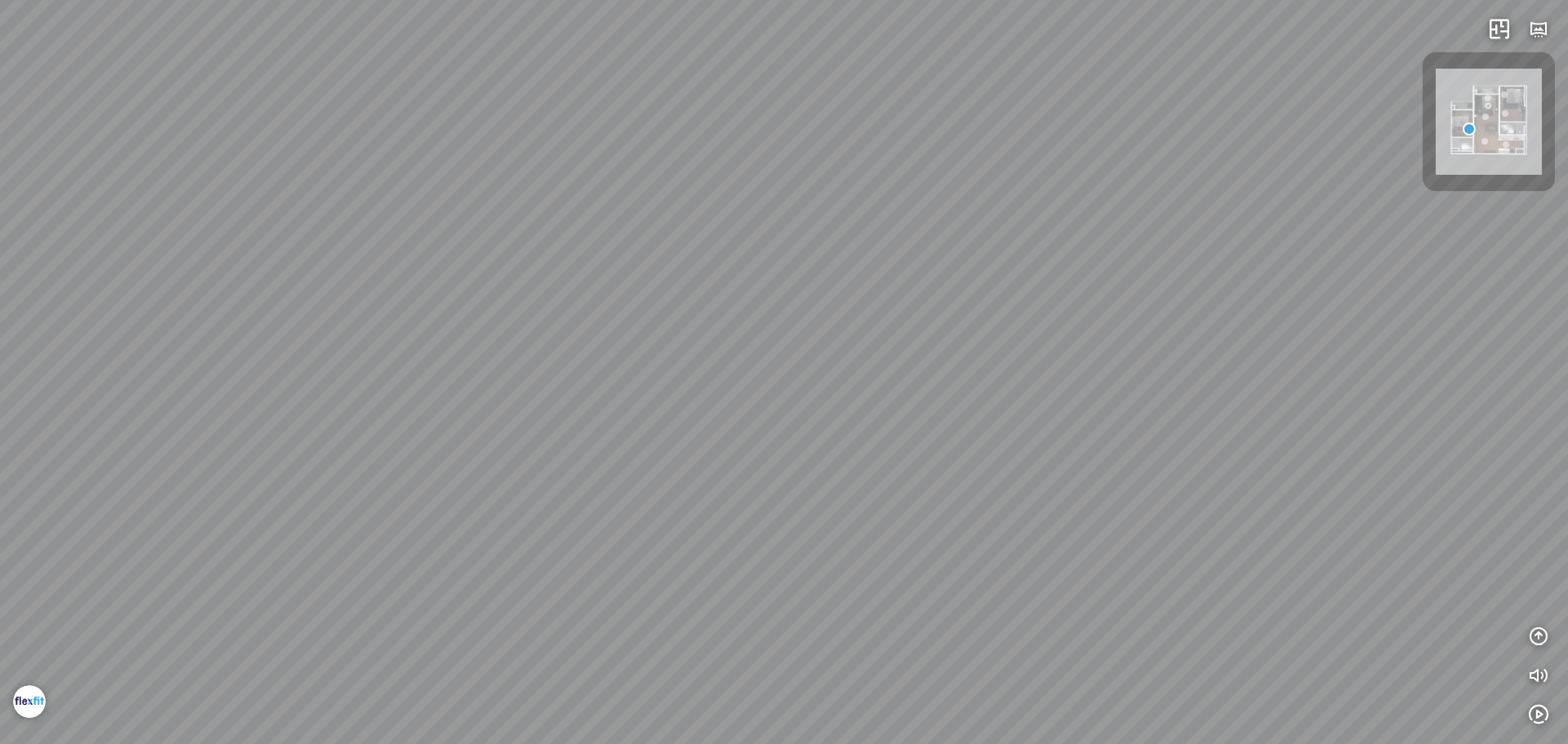
click at [790, 248] on div "Living room" at bounding box center [784, 372] width 1568 height 744
click at [1042, 333] on div "Living room" at bounding box center [784, 372] width 1568 height 744
click at [889, 336] on div "Living room" at bounding box center [784, 372] width 1568 height 744
click at [1069, 202] on div "Living room" at bounding box center [784, 372] width 1568 height 744
click at [1134, 712] on div "Living room" at bounding box center [784, 372] width 1568 height 744
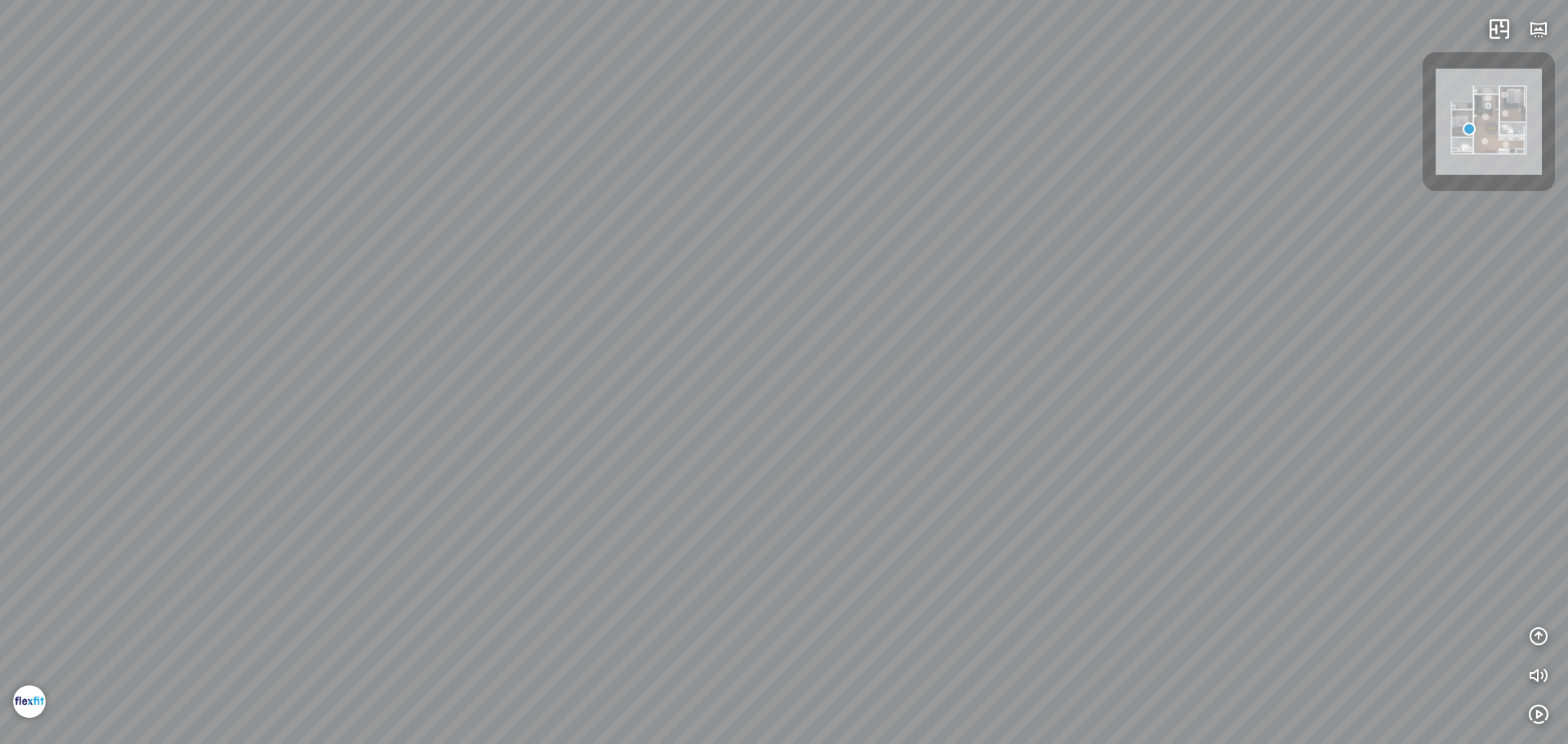
click at [1012, 726] on div "Living room" at bounding box center [784, 372] width 1568 height 744
